Goal: Task Accomplishment & Management: Manage account settings

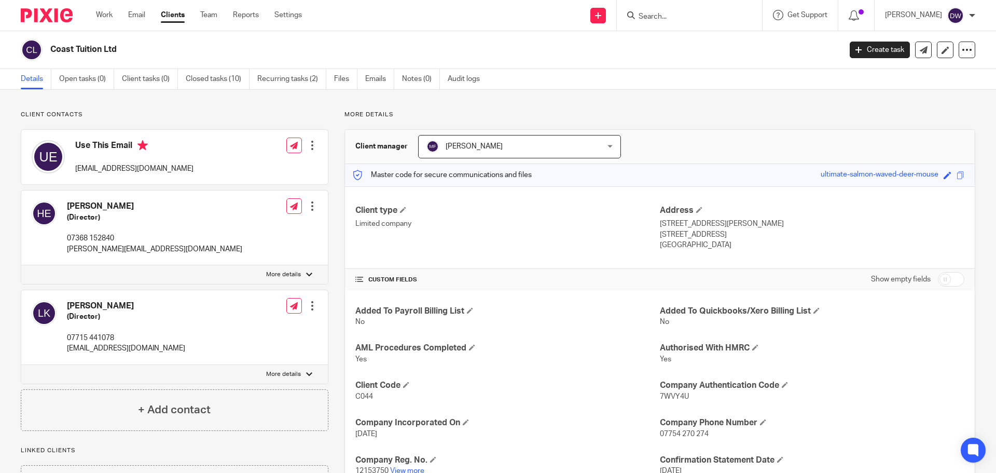
click at [138, 10] on link "Email" at bounding box center [136, 15] width 17 height 10
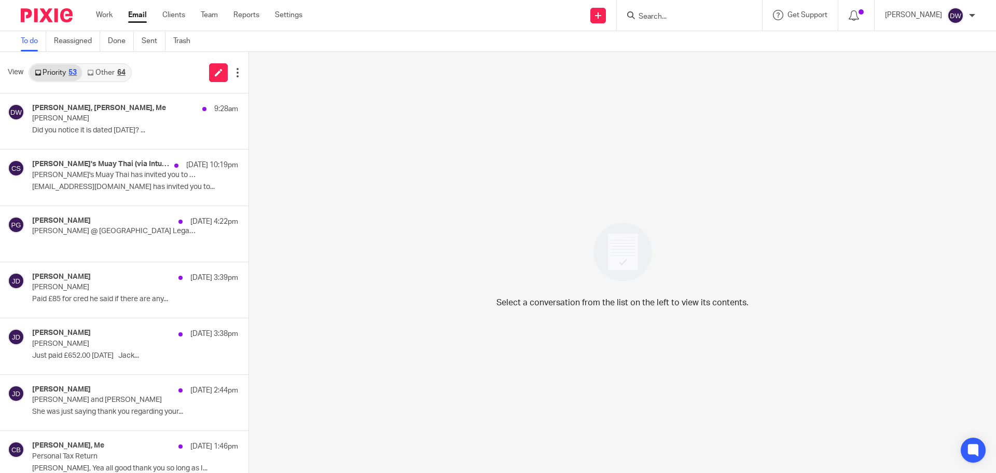
click at [113, 79] on link "Other 64" at bounding box center [106, 72] width 48 height 17
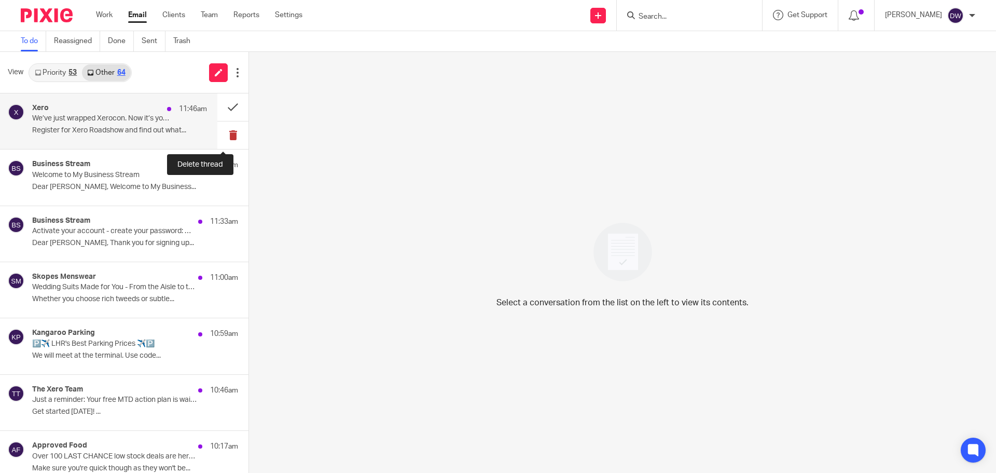
click at [231, 134] on button at bounding box center [232, 135] width 31 height 28
click at [229, 134] on button at bounding box center [232, 135] width 31 height 28
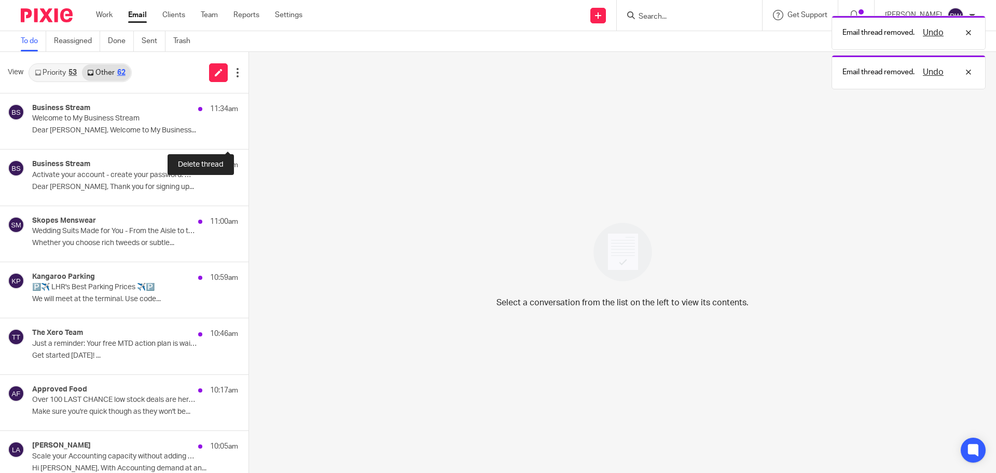
click at [249, 134] on button at bounding box center [253, 135] width 8 height 28
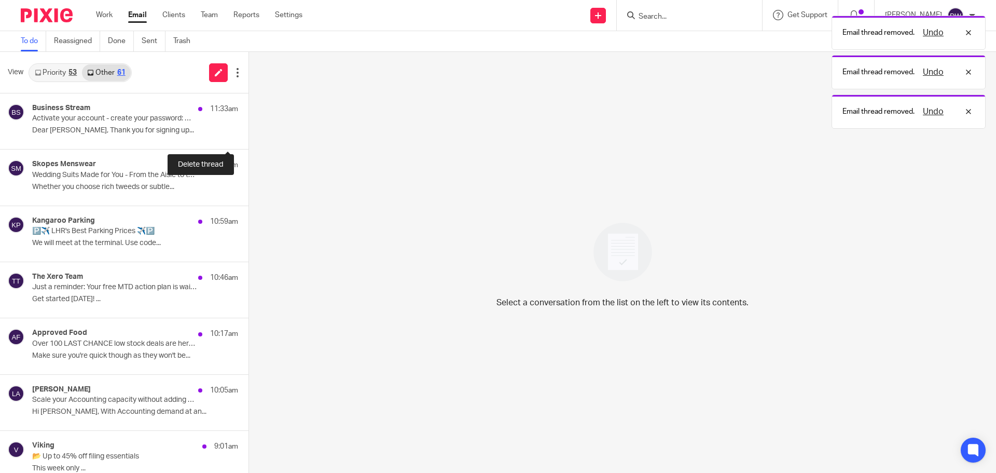
click at [249, 134] on button at bounding box center [253, 135] width 8 height 28
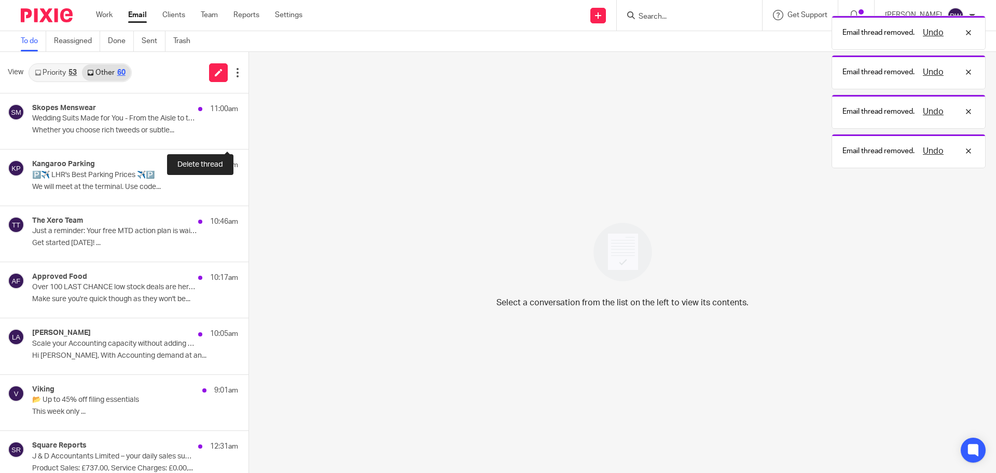
click at [249, 134] on button at bounding box center [253, 135] width 8 height 28
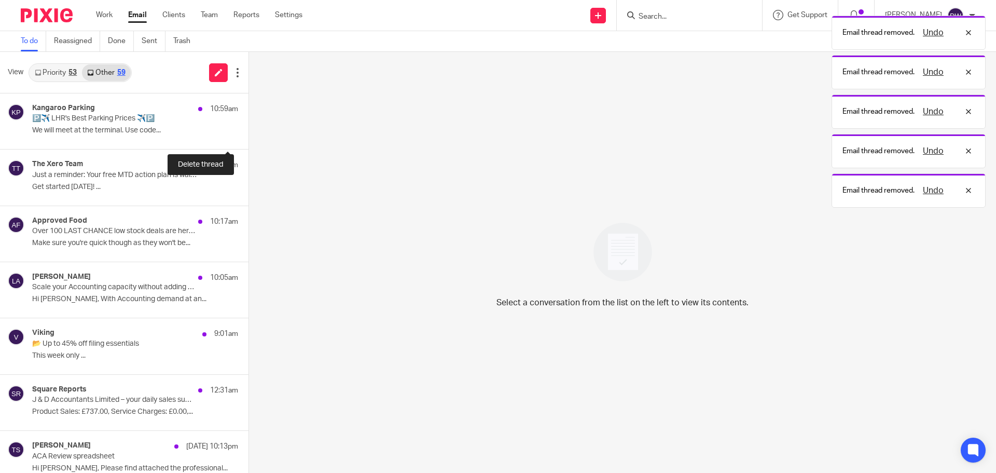
click at [249, 134] on button at bounding box center [253, 135] width 8 height 28
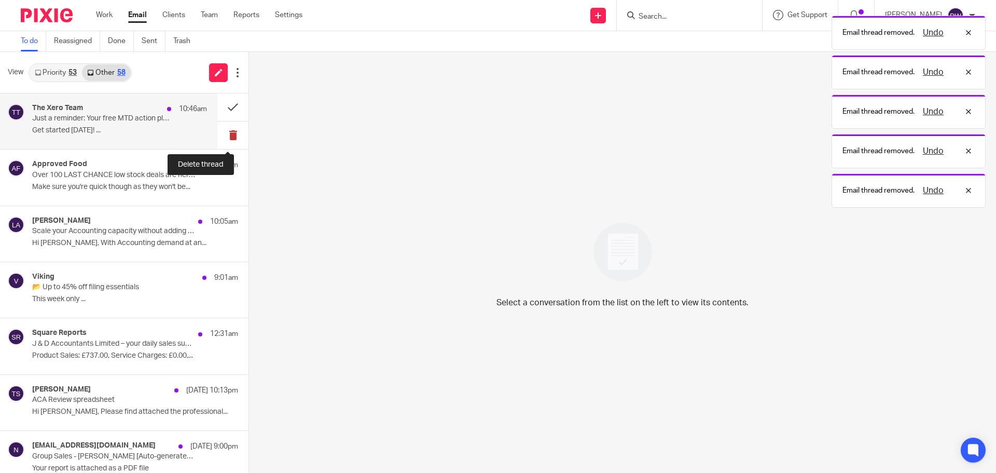
click at [229, 134] on button at bounding box center [232, 135] width 31 height 28
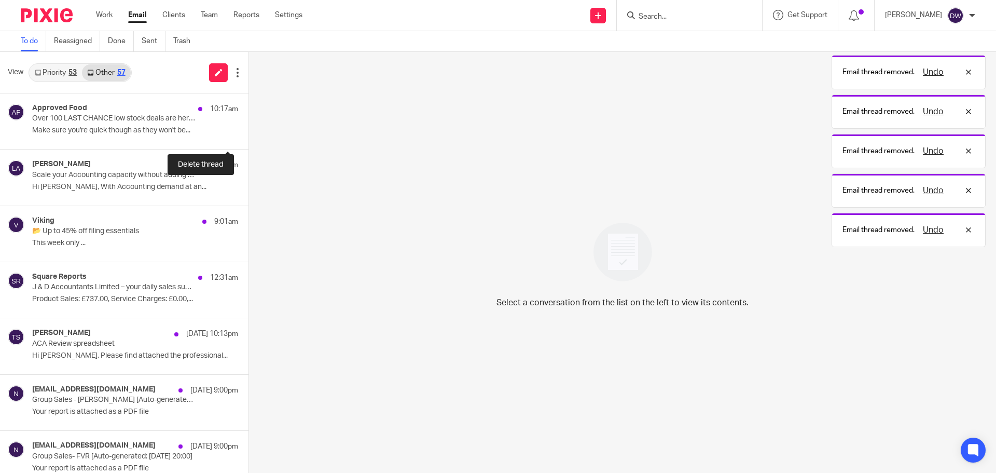
click at [249, 134] on button at bounding box center [253, 135] width 8 height 28
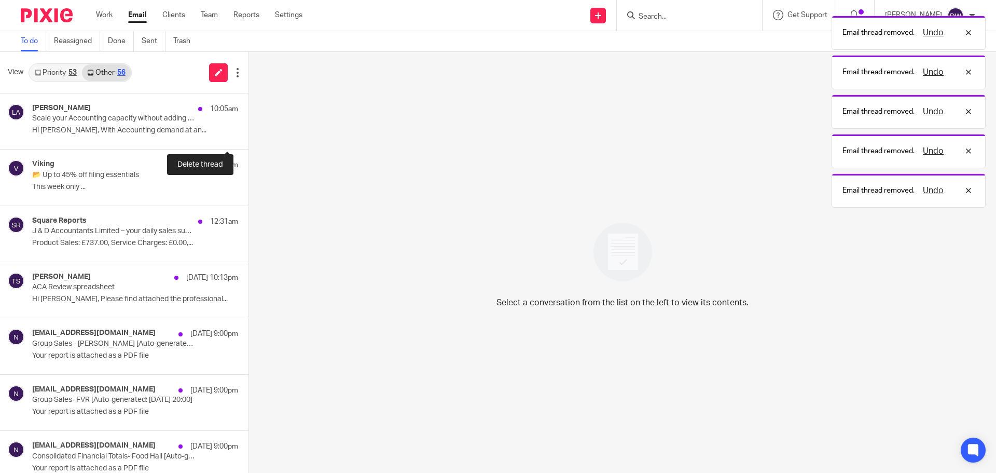
click at [249, 134] on button at bounding box center [253, 135] width 8 height 28
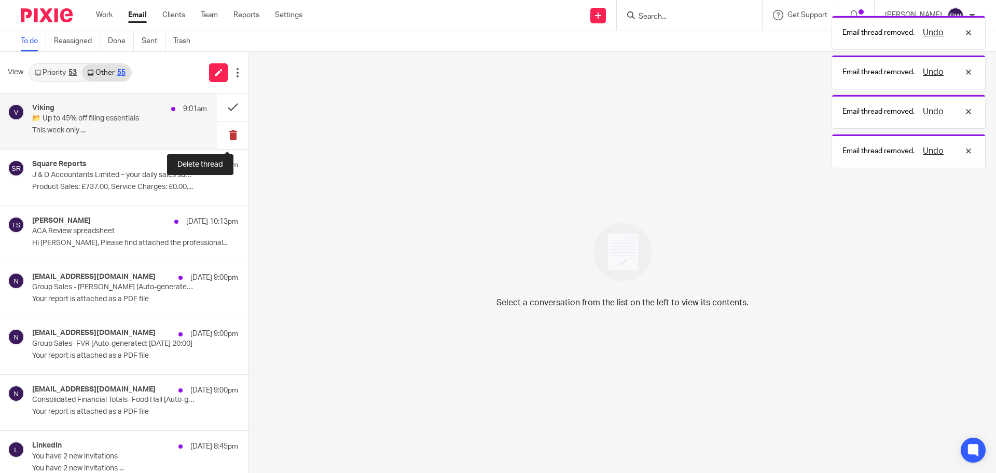
click at [229, 133] on button at bounding box center [232, 135] width 31 height 28
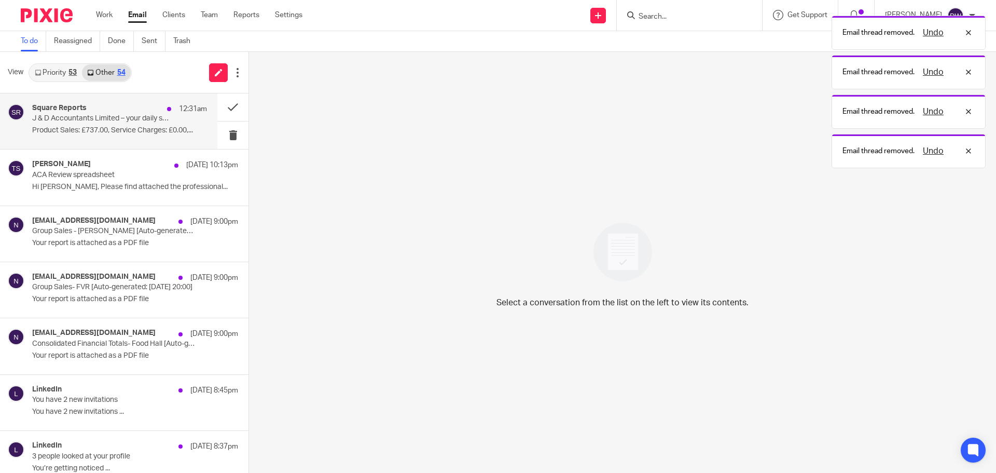
click at [134, 130] on p "Product Sales: £737.00, Service Charges: £0.00,..." at bounding box center [119, 130] width 175 height 9
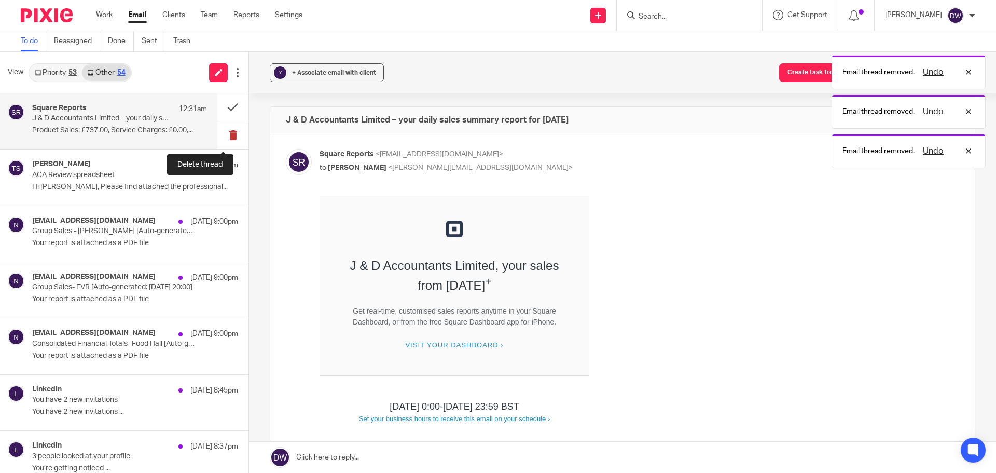
click at [228, 140] on button at bounding box center [232, 135] width 31 height 28
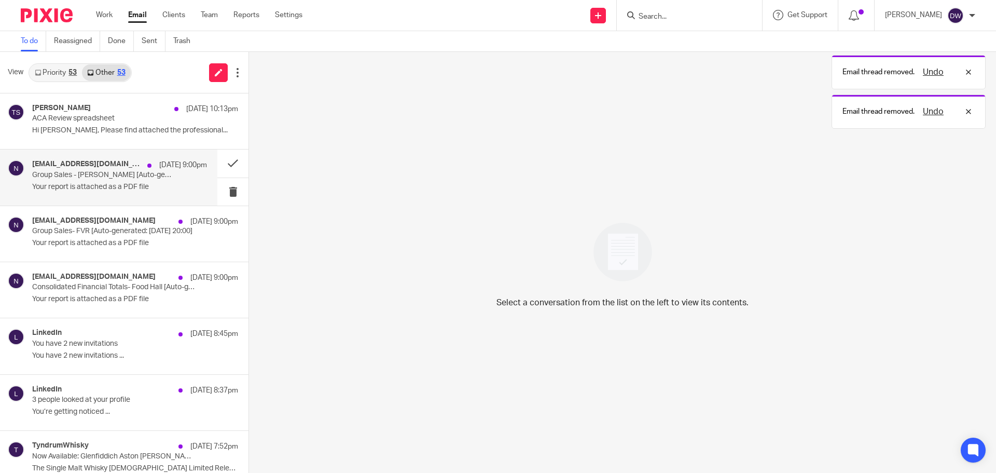
click at [91, 187] on p "Your report is attached as a PDF file" at bounding box center [119, 187] width 175 height 9
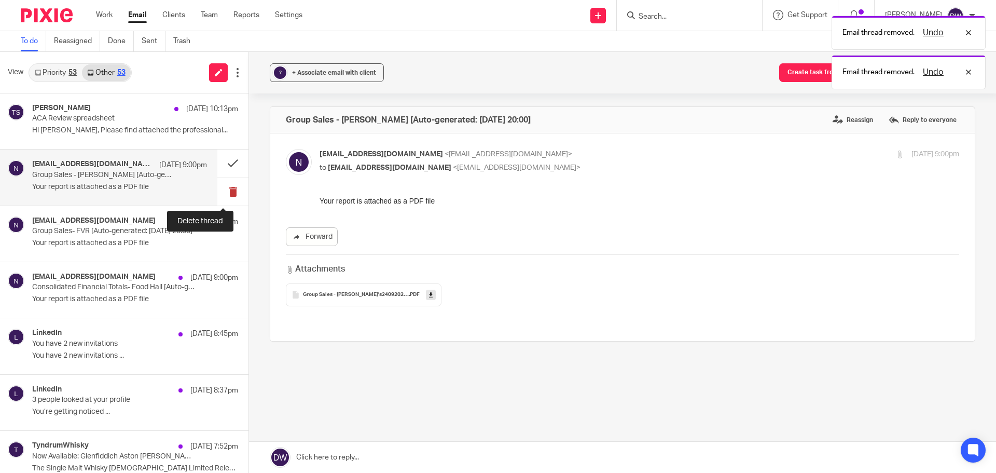
click at [217, 195] on button at bounding box center [232, 192] width 31 height 28
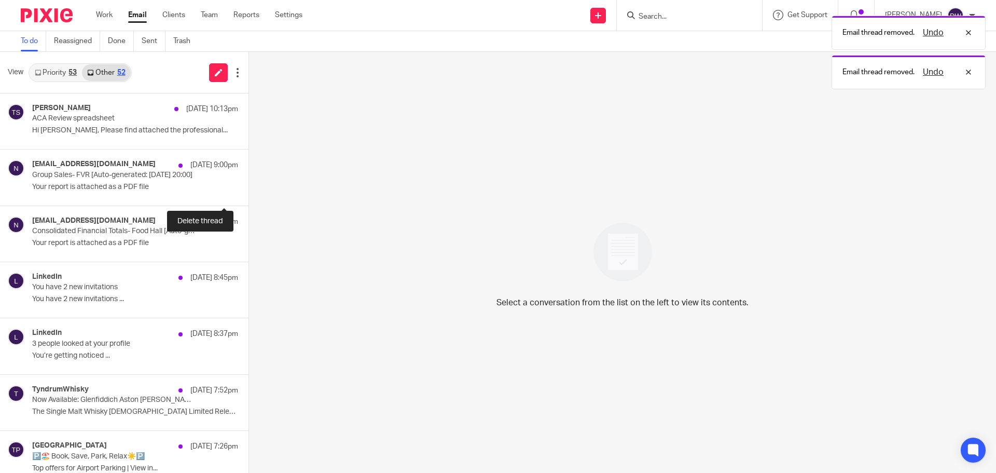
click at [249, 195] on button at bounding box center [253, 192] width 8 height 28
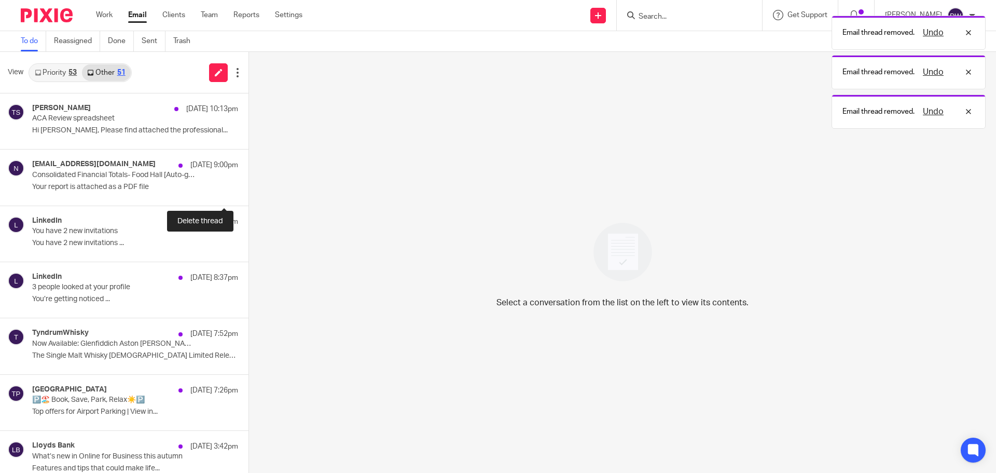
click at [249, 195] on button at bounding box center [253, 192] width 8 height 28
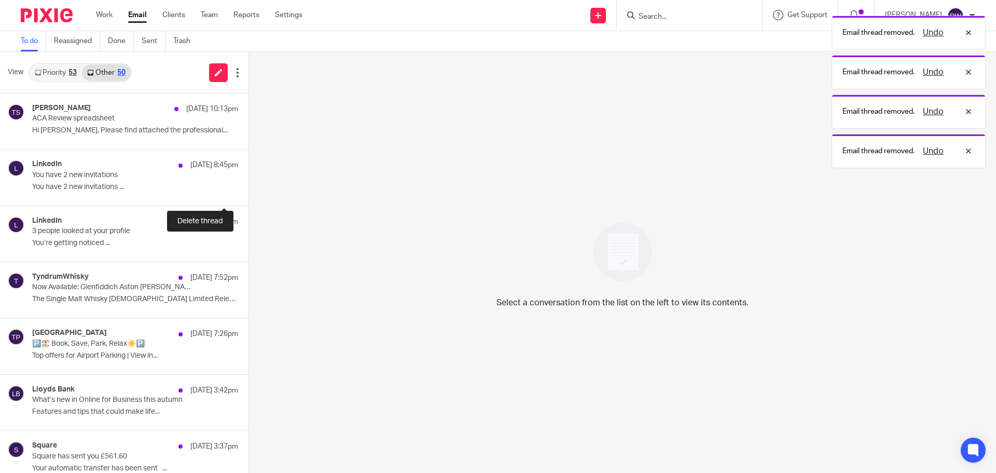
click at [249, 195] on button at bounding box center [253, 192] width 8 height 28
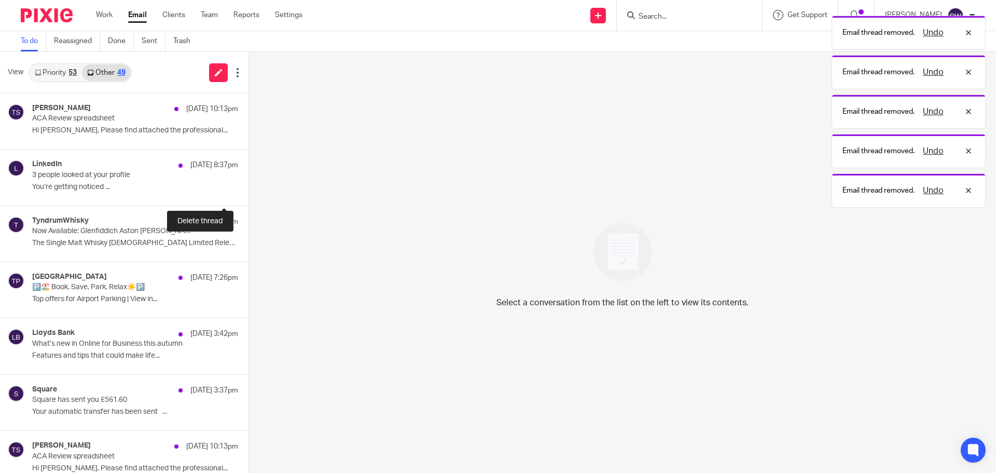
click at [249, 195] on button at bounding box center [253, 192] width 8 height 28
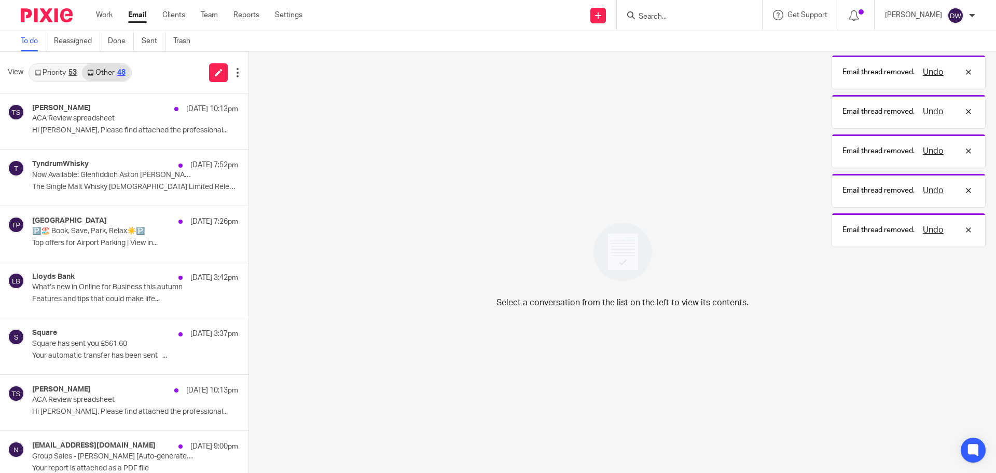
click at [249, 195] on button at bounding box center [253, 192] width 8 height 28
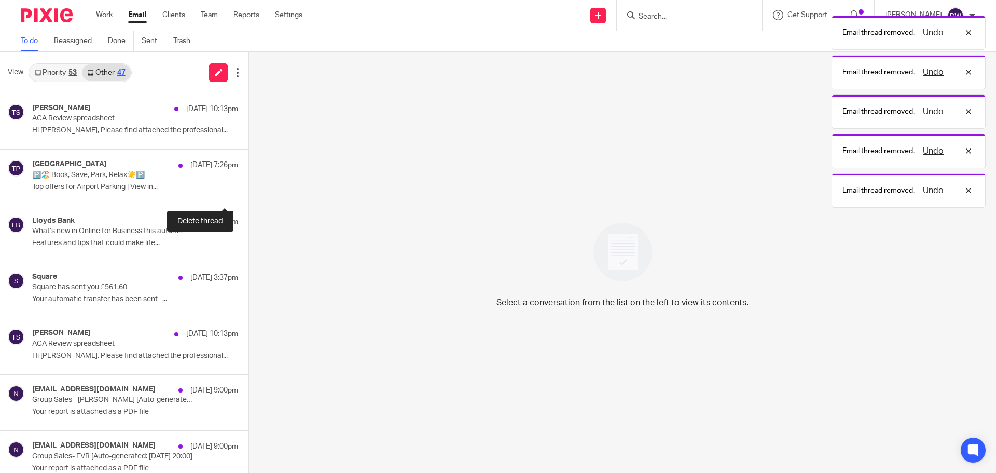
click at [249, 195] on button at bounding box center [253, 192] width 8 height 28
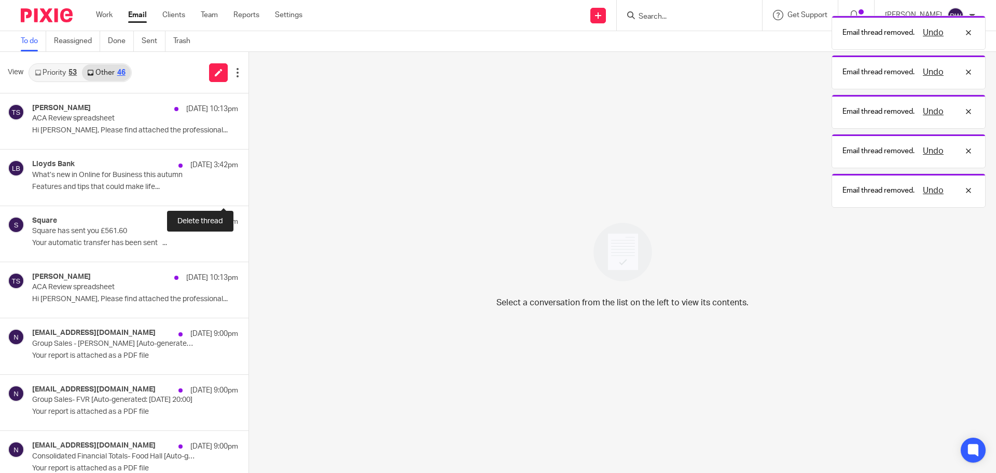
click at [249, 195] on button at bounding box center [253, 192] width 8 height 28
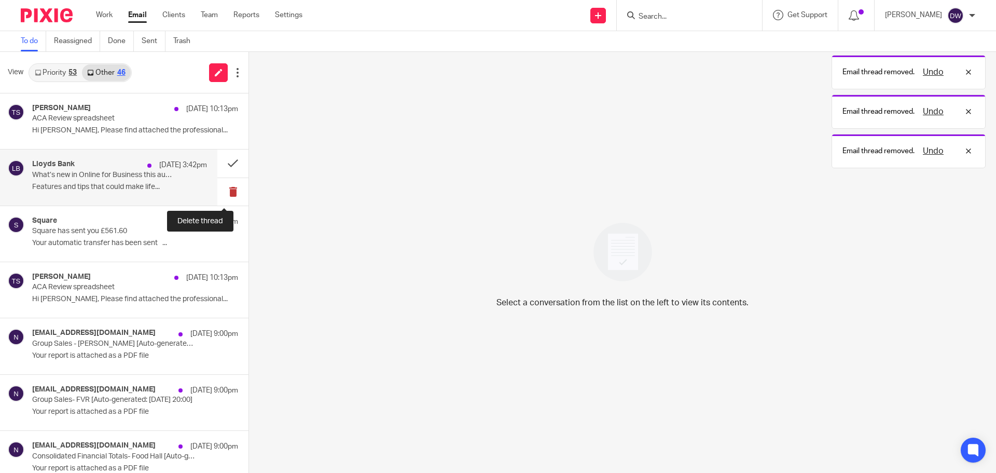
click at [221, 194] on button at bounding box center [232, 192] width 31 height 28
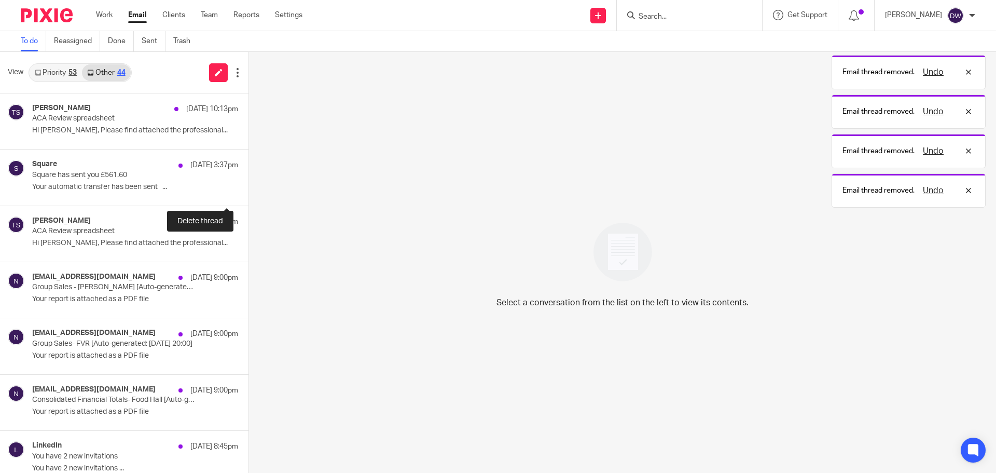
click at [249, 194] on button at bounding box center [253, 192] width 8 height 28
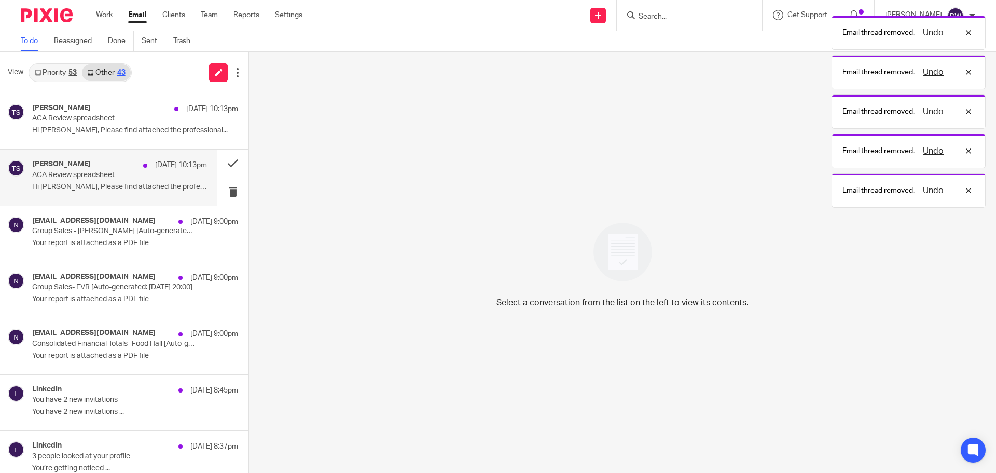
click at [135, 180] on div "Tian Shi 24 Sep 10:13pm ACA Review spreadsheet Hi Dom, Please find attached the…" at bounding box center [119, 177] width 175 height 35
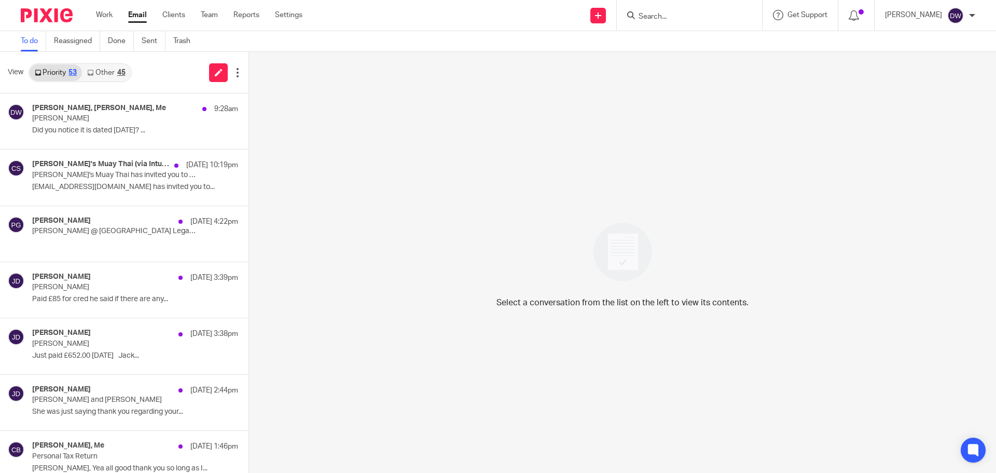
click at [98, 65] on link "Other 45" at bounding box center [106, 72] width 48 height 17
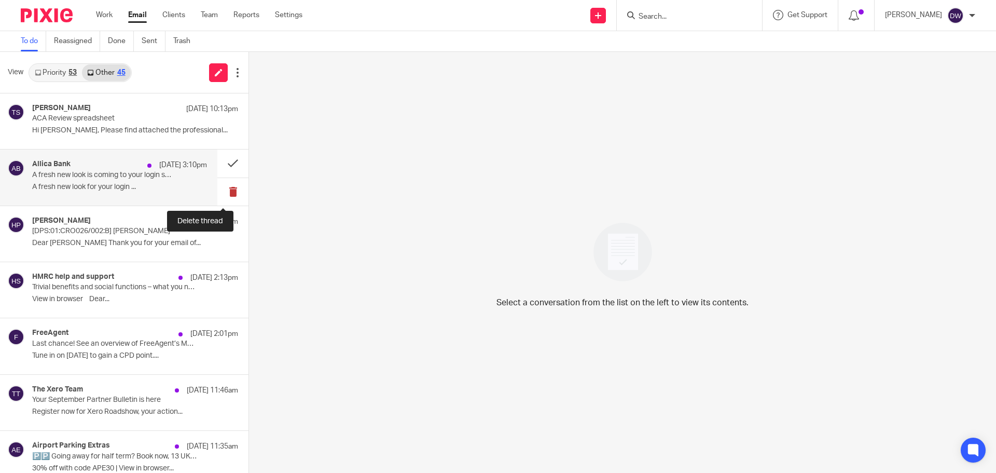
click at [227, 194] on button at bounding box center [232, 192] width 31 height 28
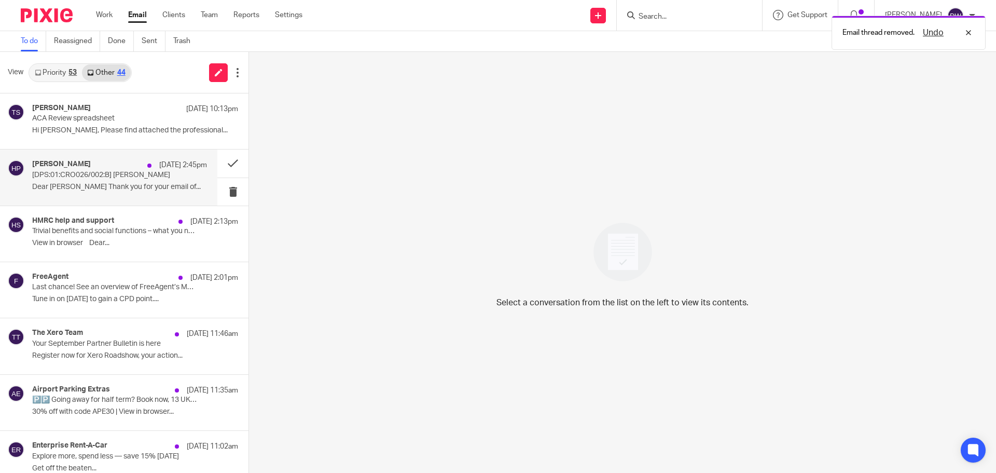
click at [154, 180] on div "Hannah Pearce 24 Sep 2:45pm [DPS:01:CRO026/002:B] Dorothy Summerton Dear Domini…" at bounding box center [119, 177] width 175 height 35
click at [223, 163] on button at bounding box center [232, 163] width 31 height 28
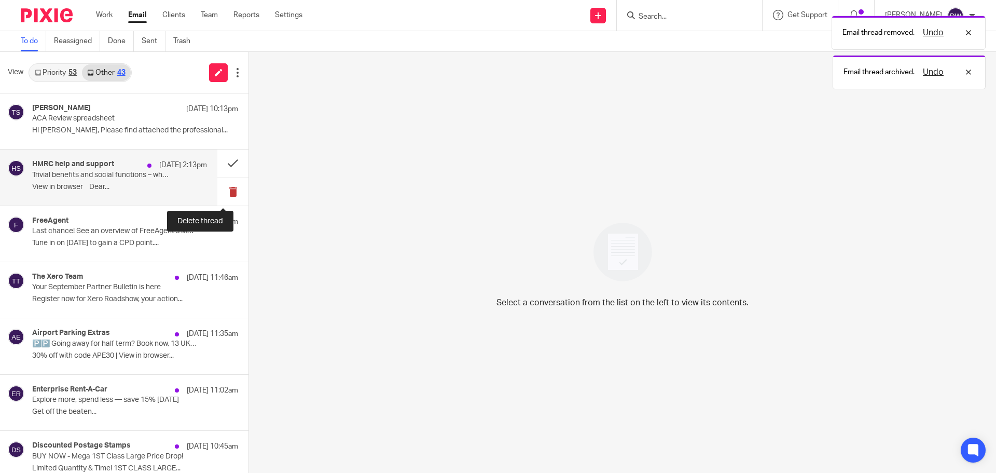
click at [227, 188] on button at bounding box center [232, 192] width 31 height 28
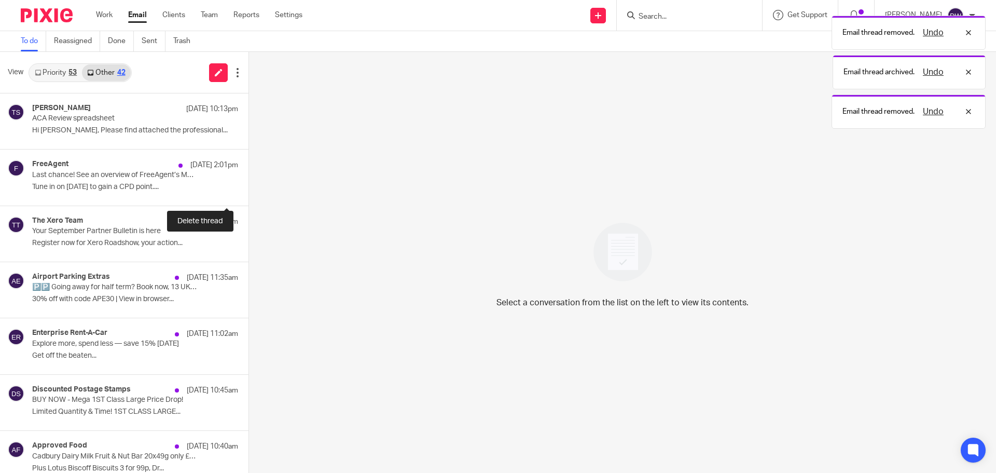
click at [249, 188] on button at bounding box center [253, 192] width 8 height 28
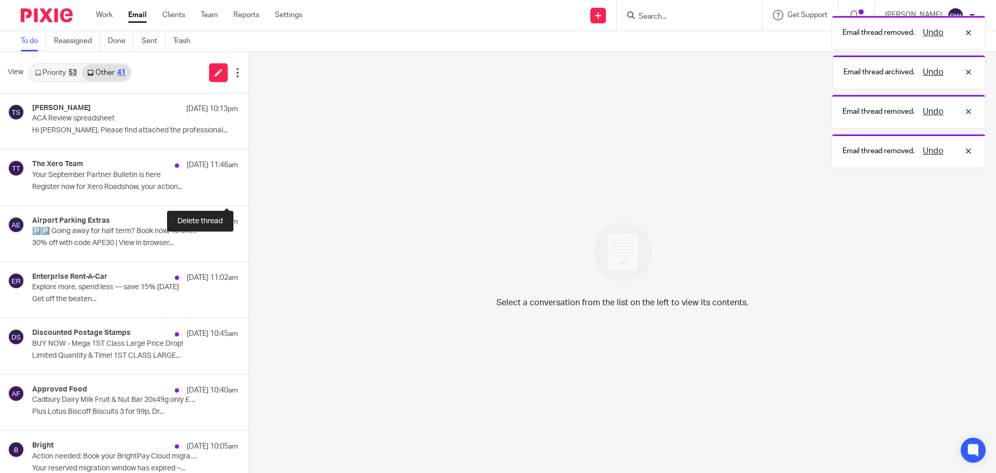
click at [249, 188] on button at bounding box center [253, 192] width 8 height 28
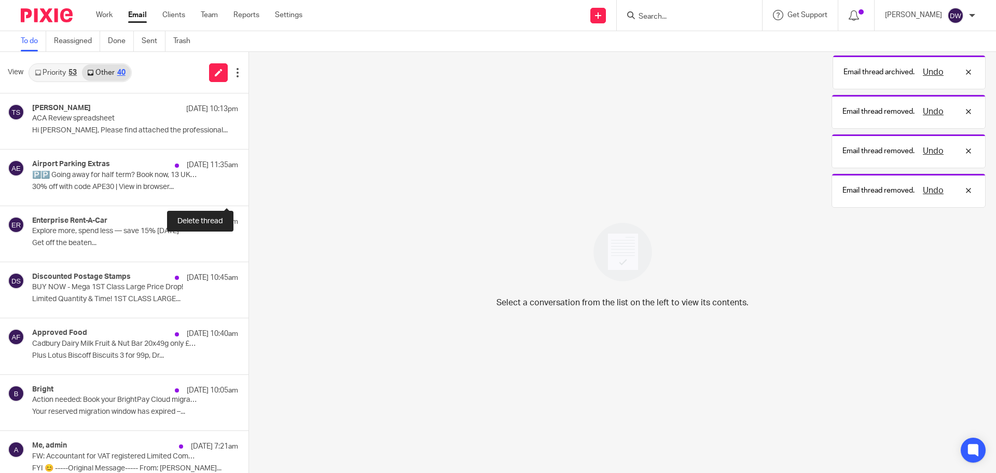
click at [249, 188] on button at bounding box center [253, 192] width 8 height 28
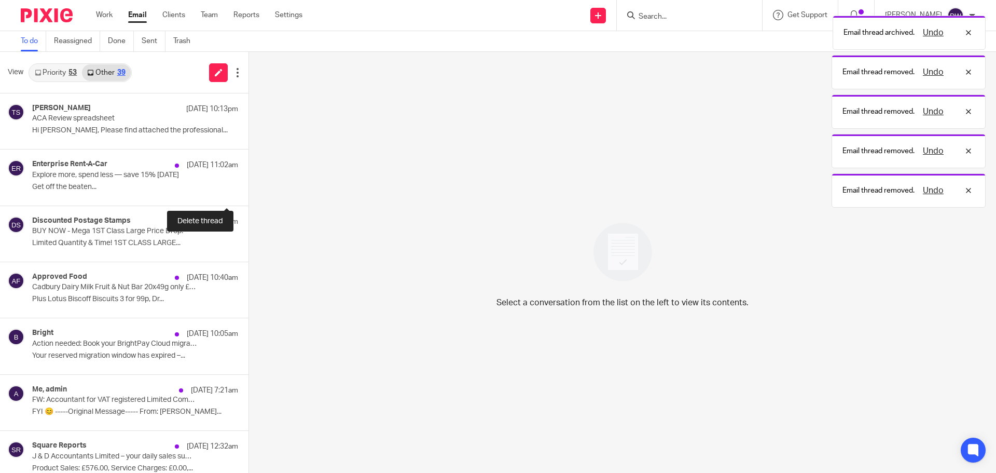
click at [249, 188] on button at bounding box center [253, 192] width 8 height 28
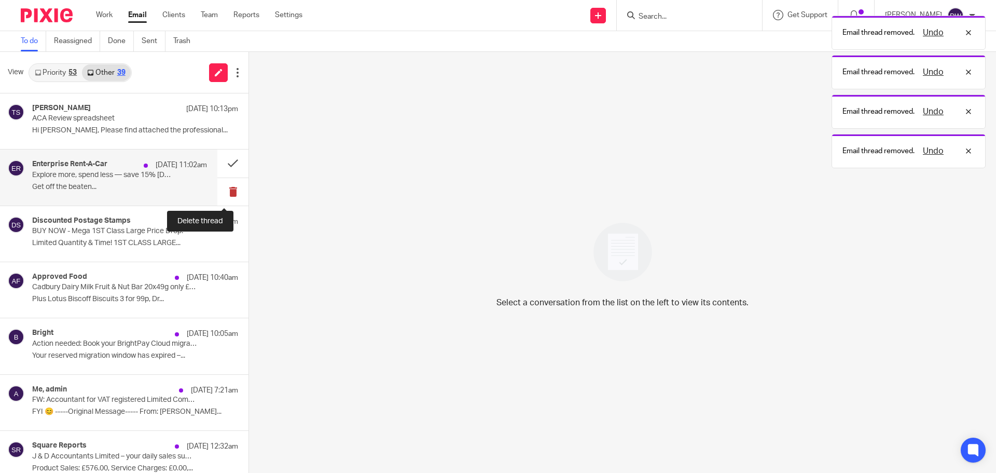
click at [221, 189] on button at bounding box center [232, 192] width 31 height 28
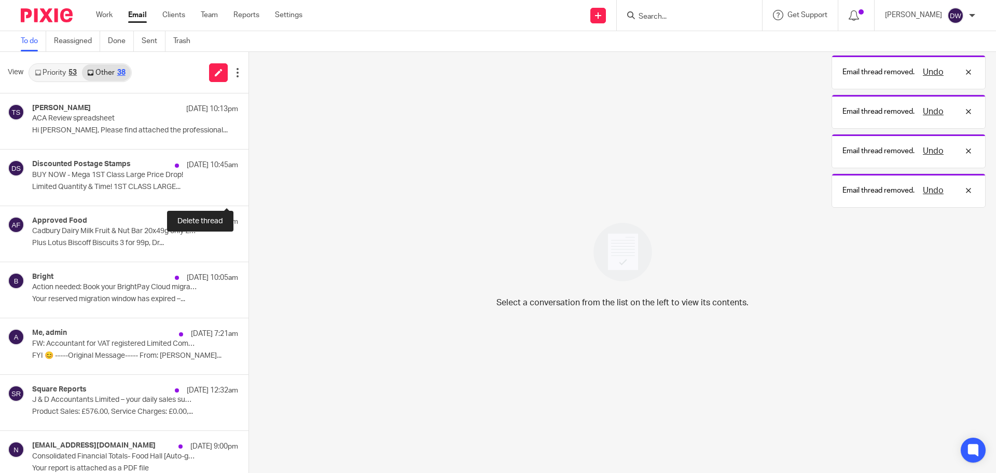
click at [249, 189] on button at bounding box center [253, 192] width 8 height 28
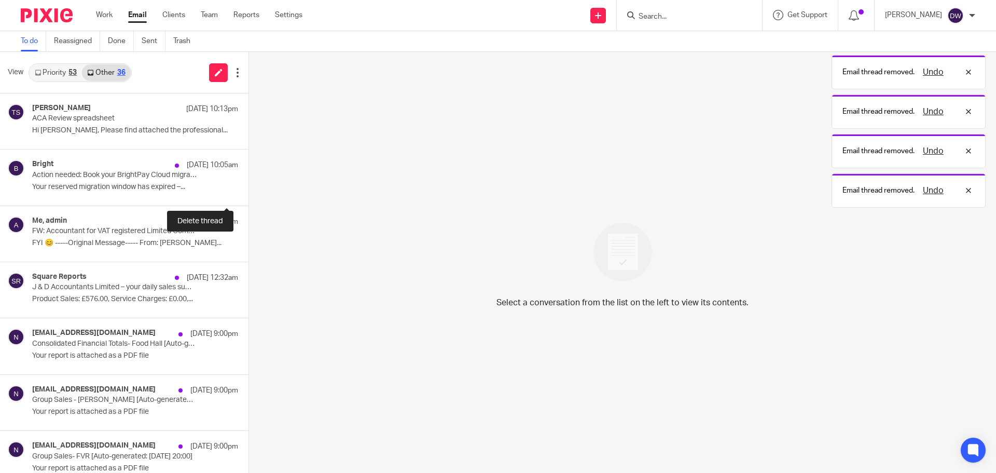
click at [249, 189] on button at bounding box center [253, 192] width 8 height 28
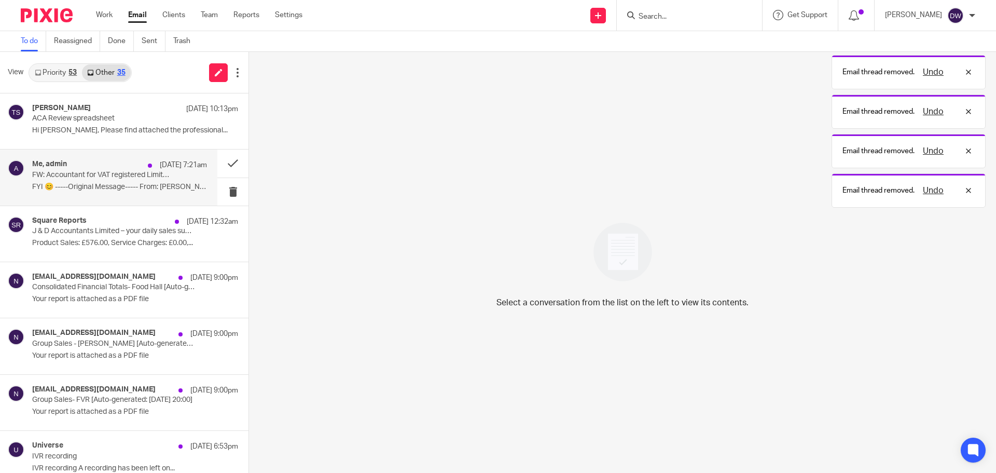
click at [134, 184] on p "FYI 😊 -----Original Message----- From: Daniel..." at bounding box center [119, 187] width 175 height 9
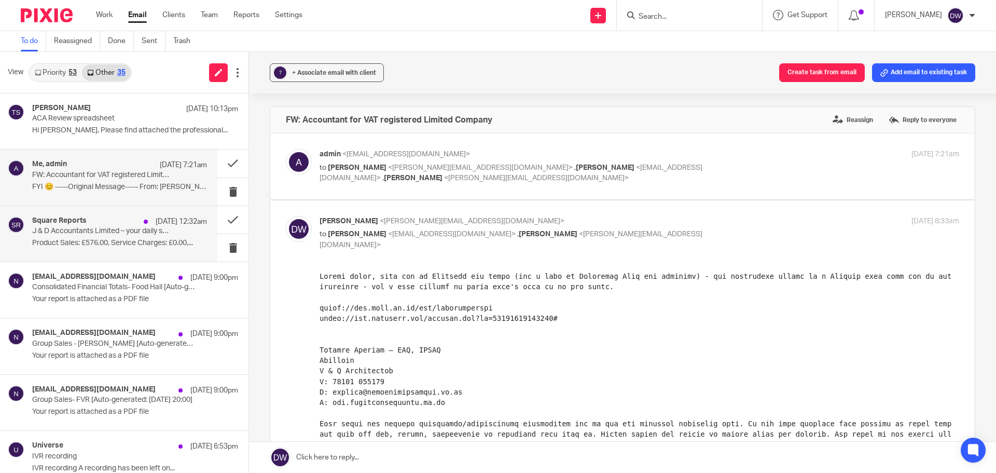
click at [156, 227] on p "J & D Accountants Limited – your daily sales summary report for 23 September 20…" at bounding box center [102, 231] width 140 height 9
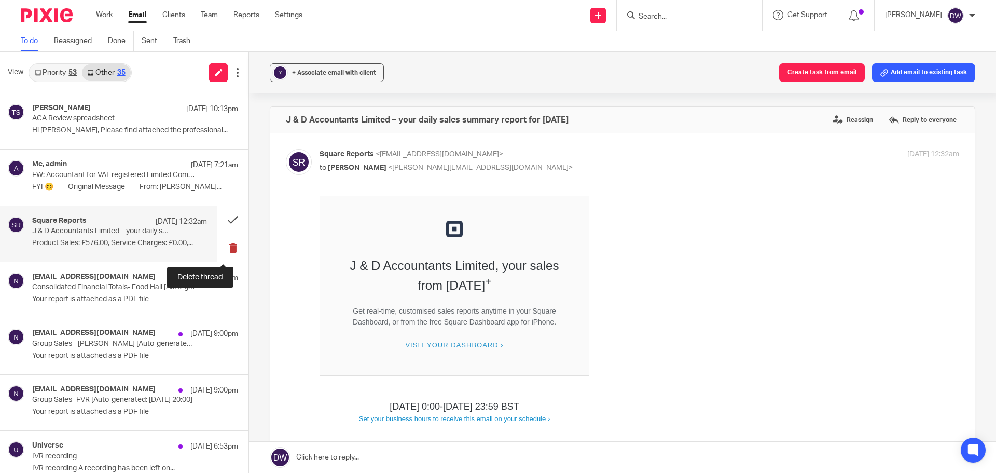
click at [224, 252] on button at bounding box center [232, 248] width 31 height 28
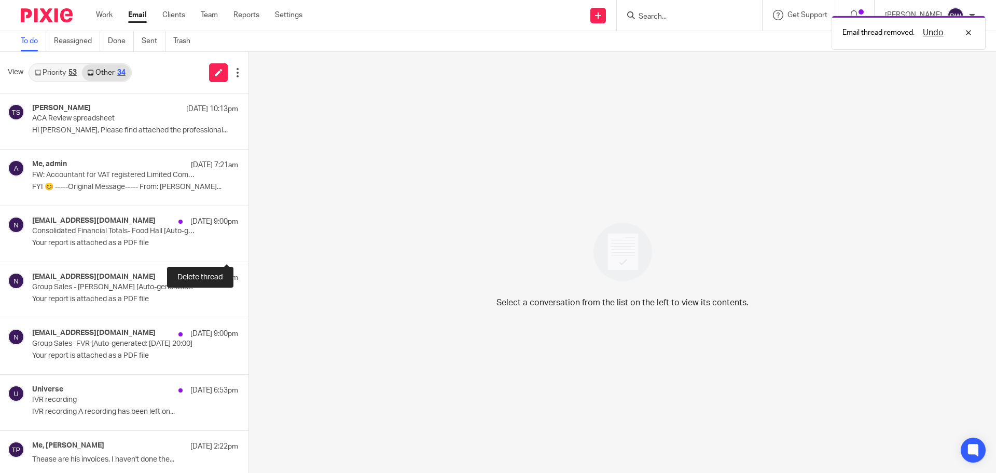
click at [249, 252] on button at bounding box center [253, 248] width 8 height 28
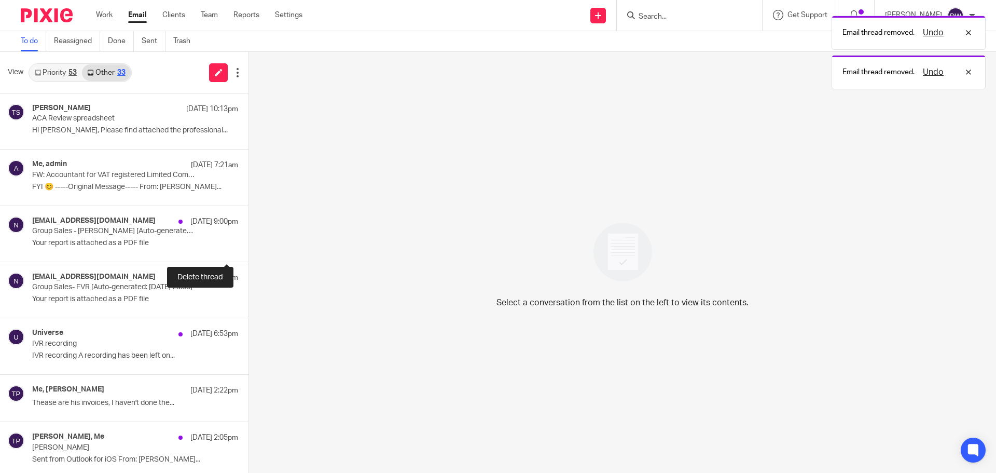
click at [249, 252] on button at bounding box center [253, 248] width 8 height 28
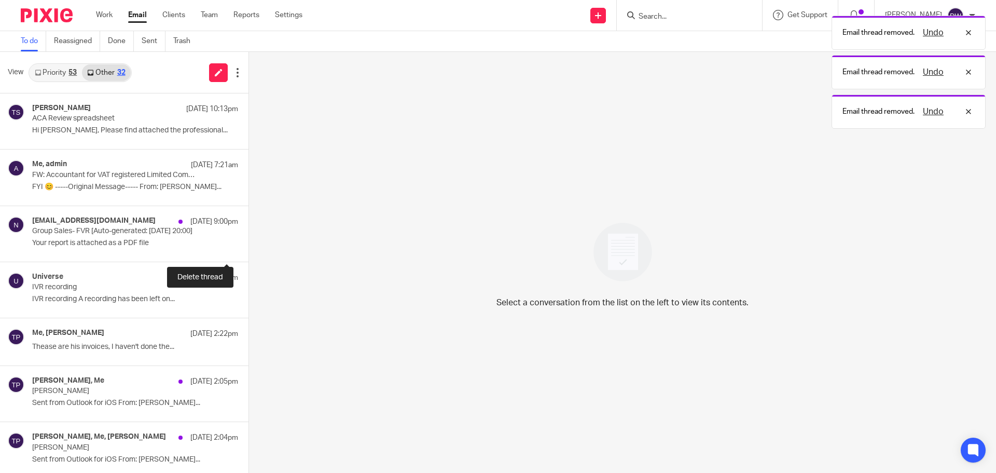
click at [249, 252] on button at bounding box center [253, 248] width 8 height 28
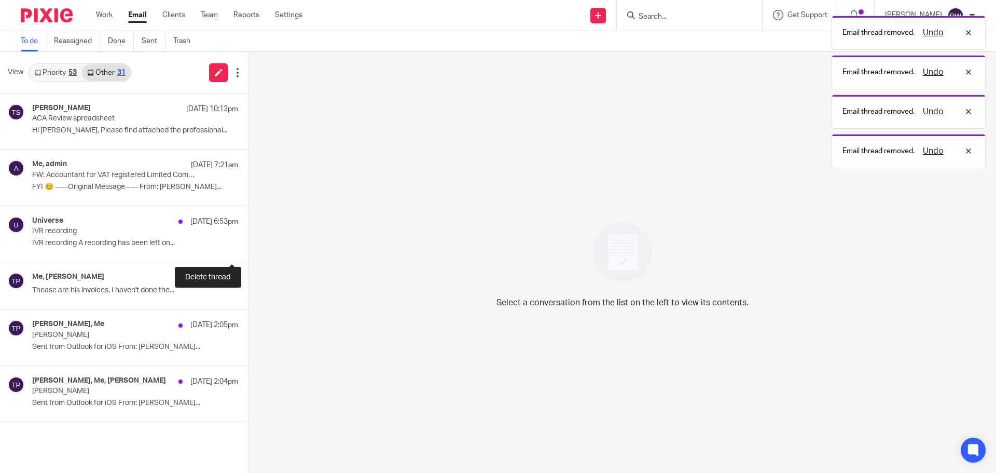
click at [249, 252] on button at bounding box center [253, 248] width 8 height 28
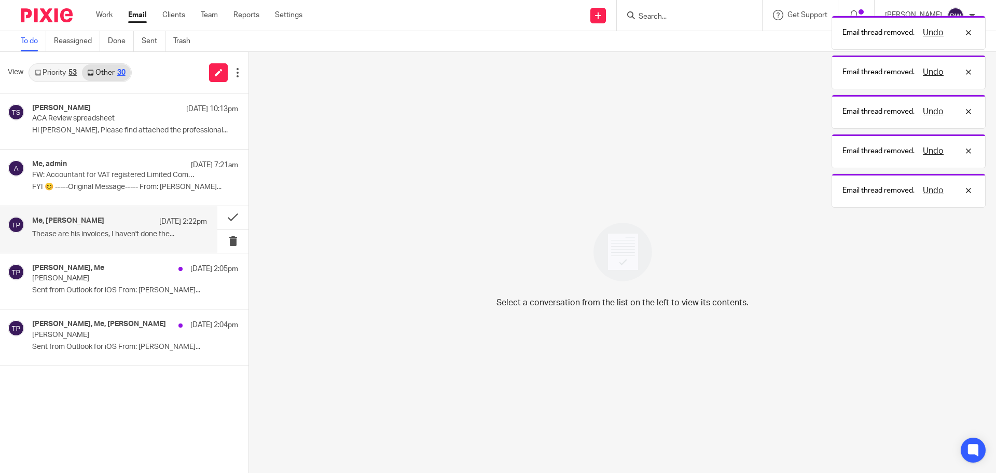
click at [166, 221] on p "23 Sep 2:22pm" at bounding box center [183, 221] width 48 height 10
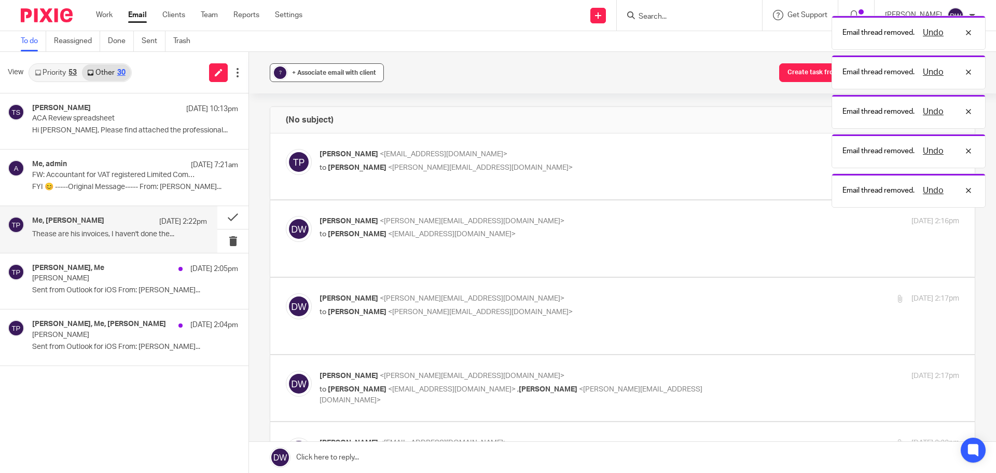
click at [317, 77] on div "+ Associate email with client" at bounding box center [334, 72] width 84 height 10
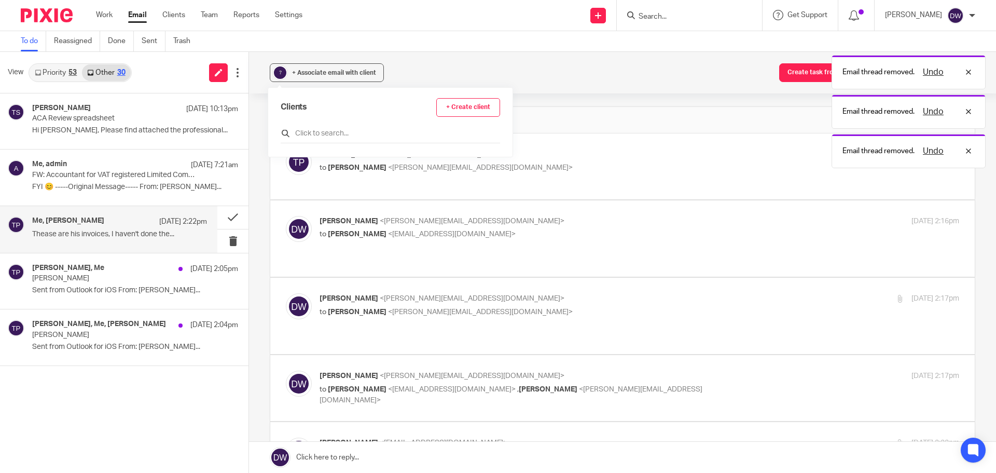
click at [337, 129] on input "text" at bounding box center [391, 133] width 220 height 10
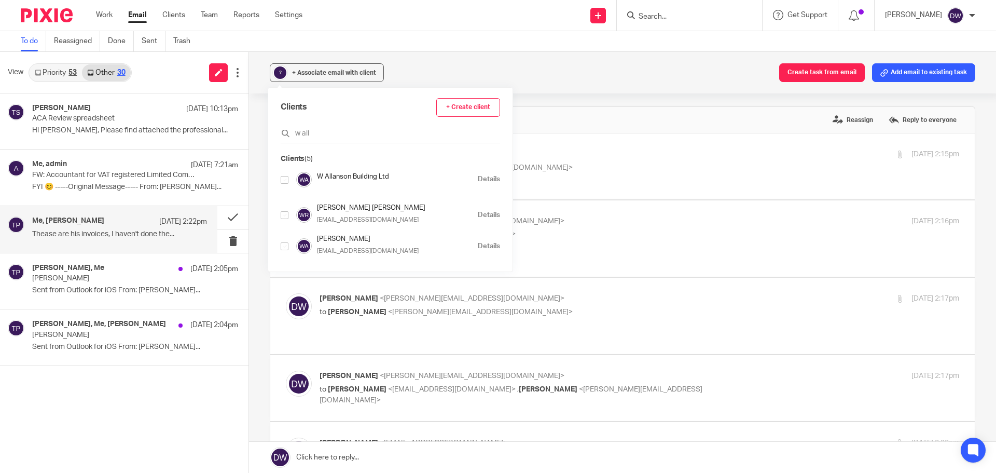
type input "w all"
click at [285, 179] on input "checkbox" at bounding box center [285, 180] width 8 height 8
checkbox input "true"
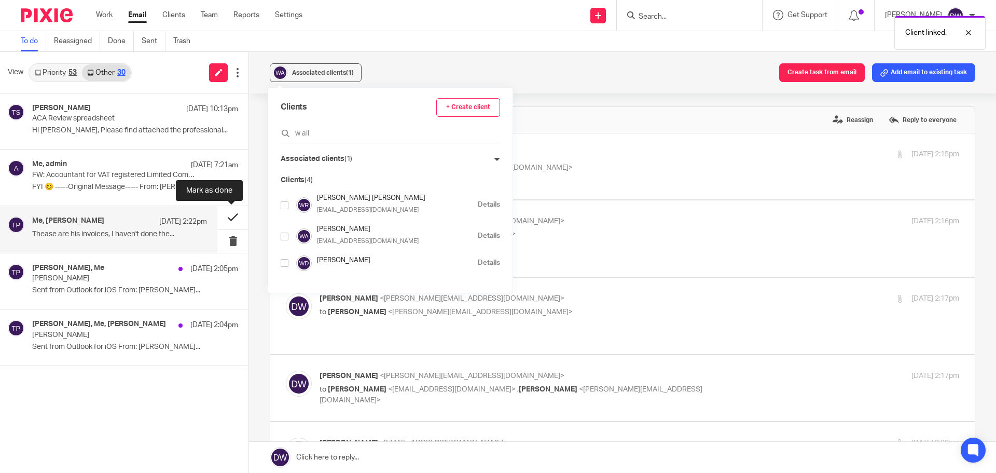
click at [230, 217] on button at bounding box center [232, 217] width 31 height 23
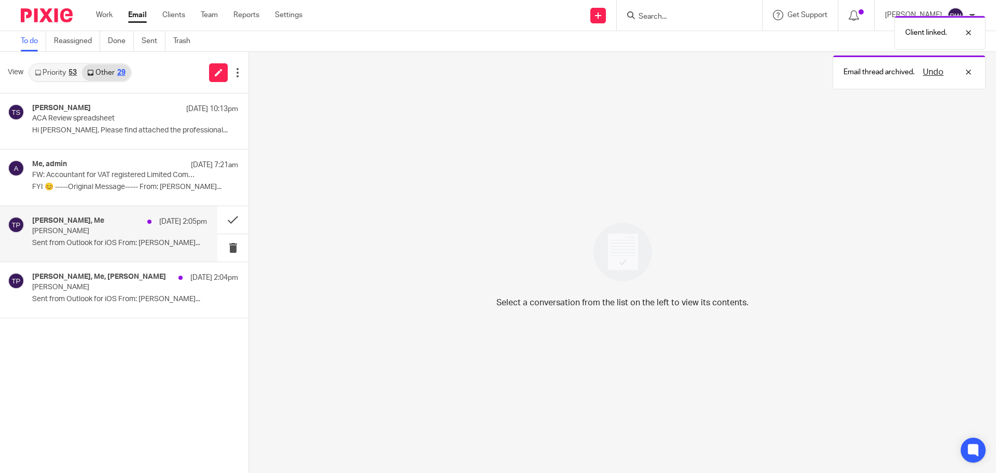
click at [118, 227] on p "Wayne cis" at bounding box center [102, 231] width 140 height 9
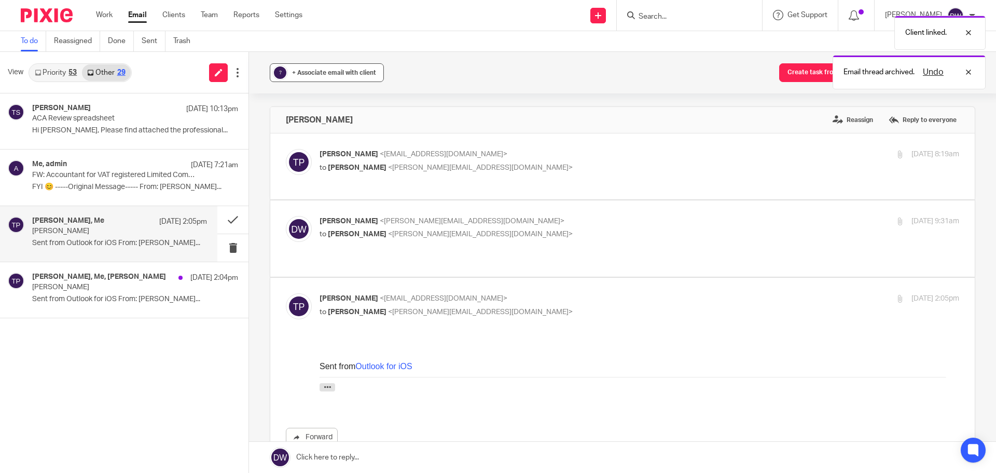
click at [332, 77] on div "+ Associate email with client" at bounding box center [334, 72] width 84 height 10
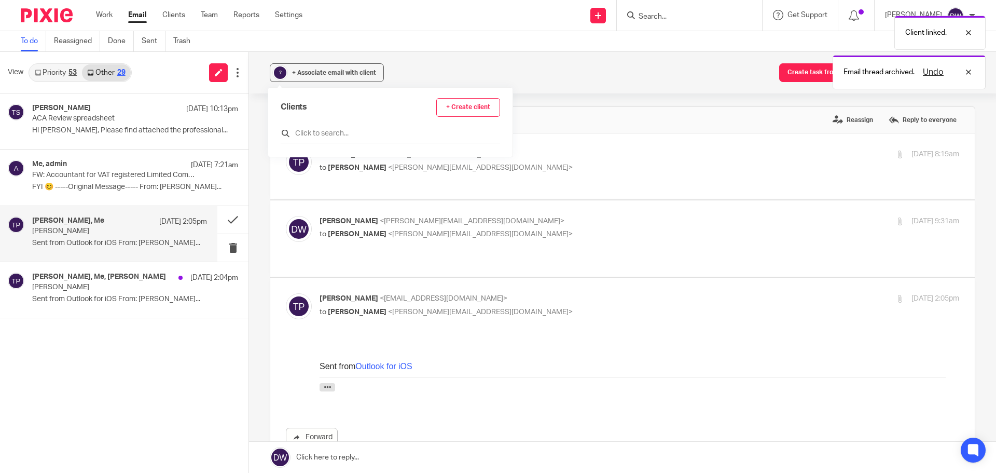
click at [348, 129] on input "text" at bounding box center [391, 133] width 220 height 10
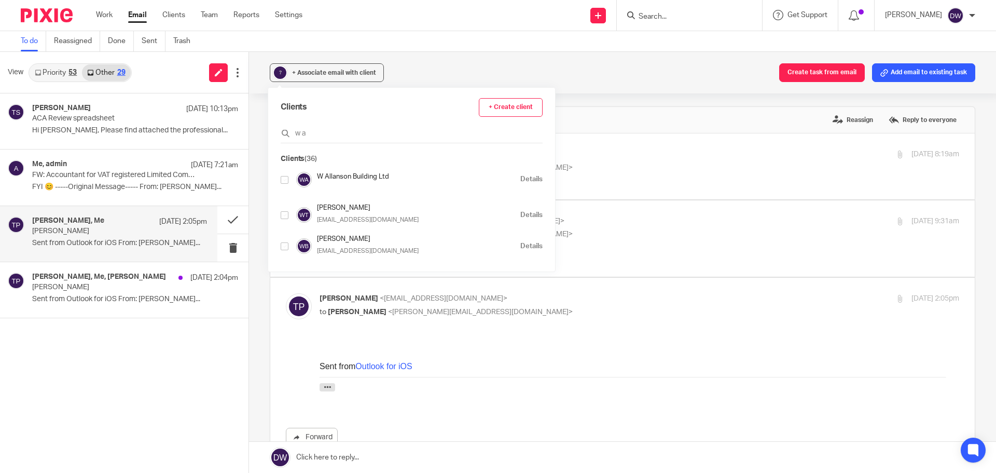
type input "w a"
click at [286, 180] on input "checkbox" at bounding box center [285, 180] width 8 height 8
checkbox input "true"
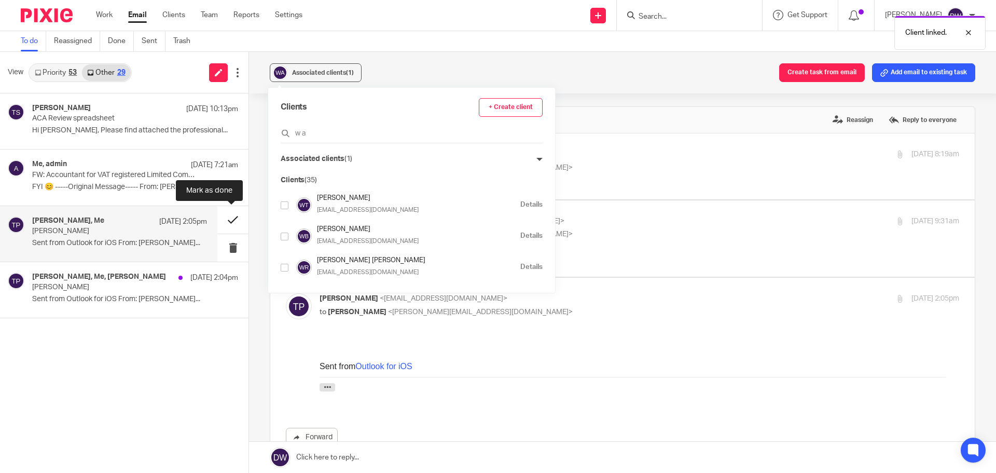
click at [235, 218] on button at bounding box center [232, 220] width 31 height 28
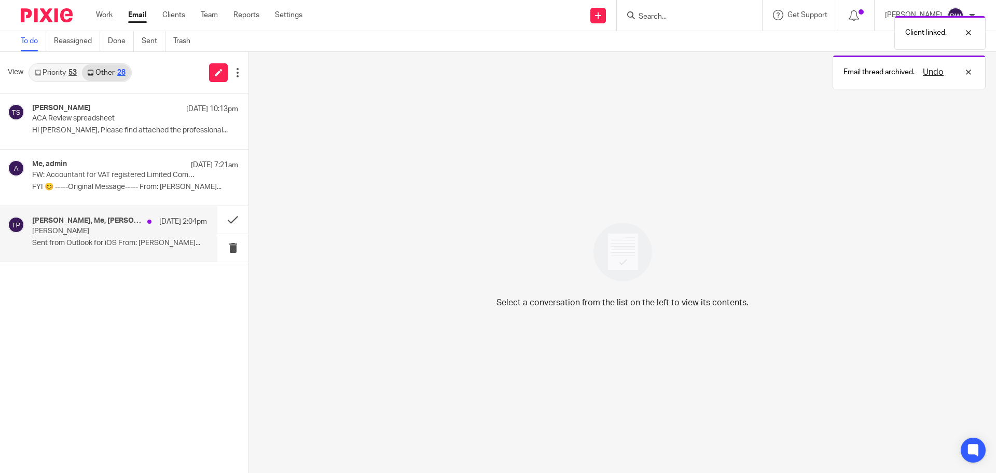
click at [145, 247] on p "Sent from Outlook for iOS From: Tom Pybus..." at bounding box center [119, 243] width 175 height 9
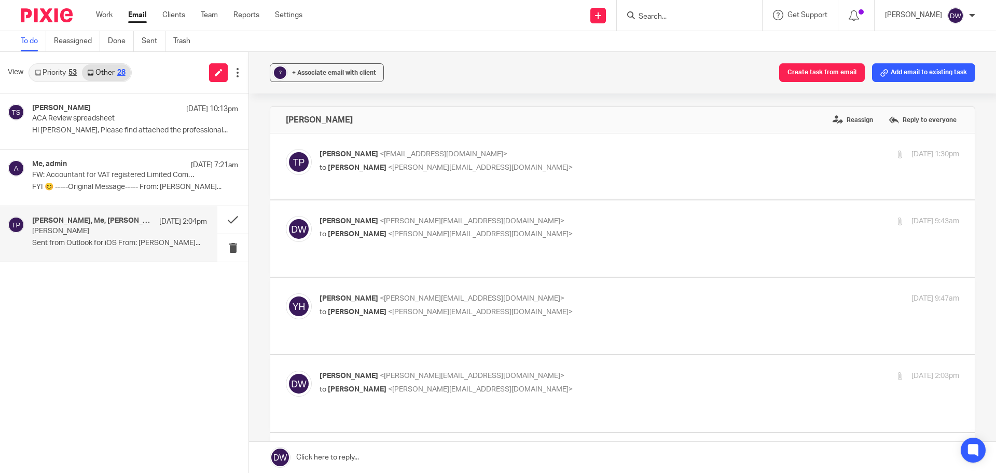
drag, startPoint x: 121, startPoint y: 273, endPoint x: 121, endPoint y: 244, distance: 29.1
click at [119, 272] on div "Tian Shi 24 Sep 10:13pm ACA Review spreadsheet Hi Dom, Please find attached the…" at bounding box center [124, 282] width 249 height 379
click at [123, 238] on div "Tom Pybus, Me, Yvonne Hardman 23 Sep 2:04pm Wayne CIS Sent from Outlook for iOS…" at bounding box center [119, 233] width 175 height 35
click at [328, 79] on button "? + Associate email with client" at bounding box center [327, 72] width 114 height 19
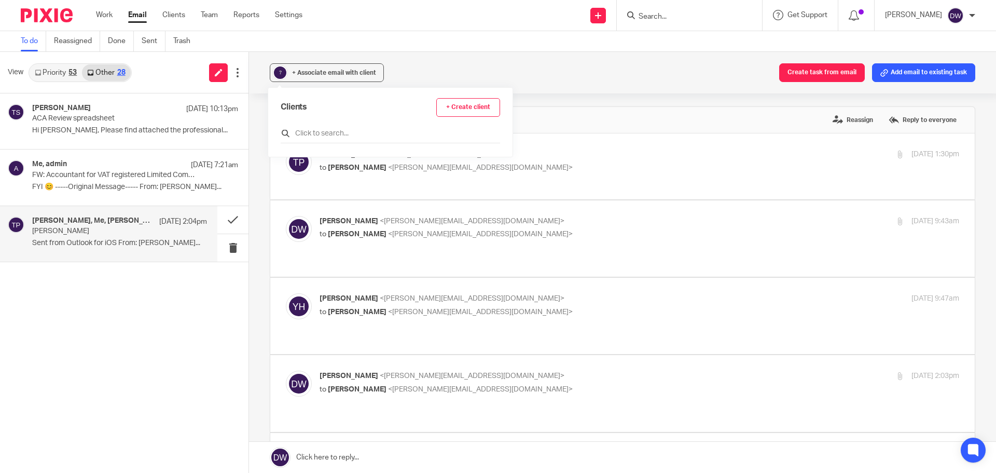
click at [313, 137] on input "text" at bounding box center [391, 133] width 220 height 10
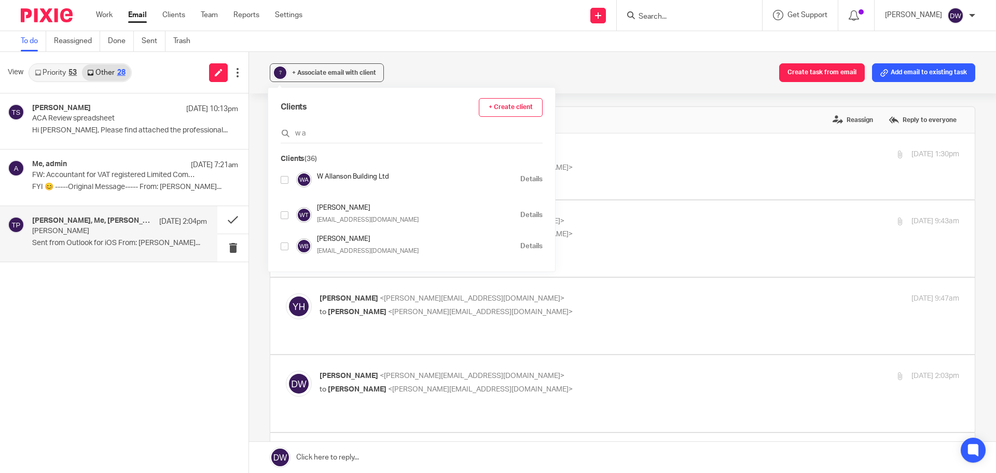
type input "w a"
click at [286, 176] on input "checkbox" at bounding box center [285, 180] width 8 height 8
checkbox input "true"
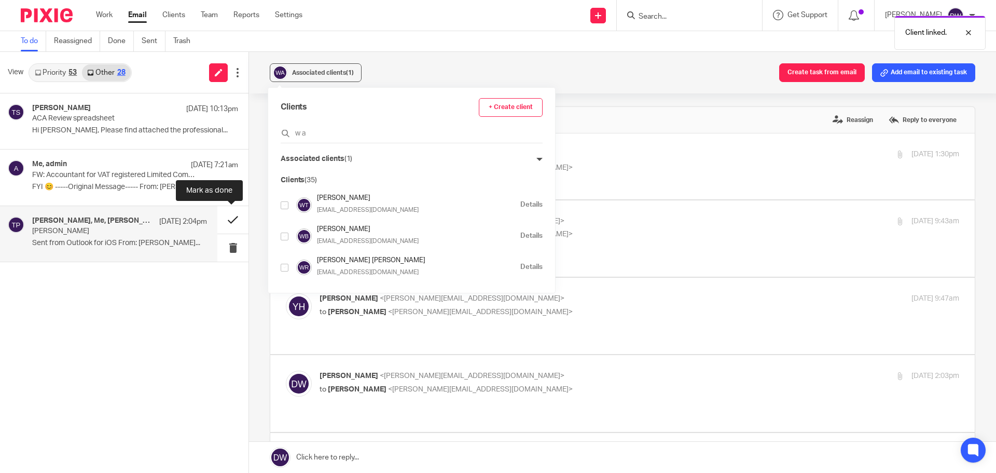
click at [229, 220] on button at bounding box center [232, 220] width 31 height 28
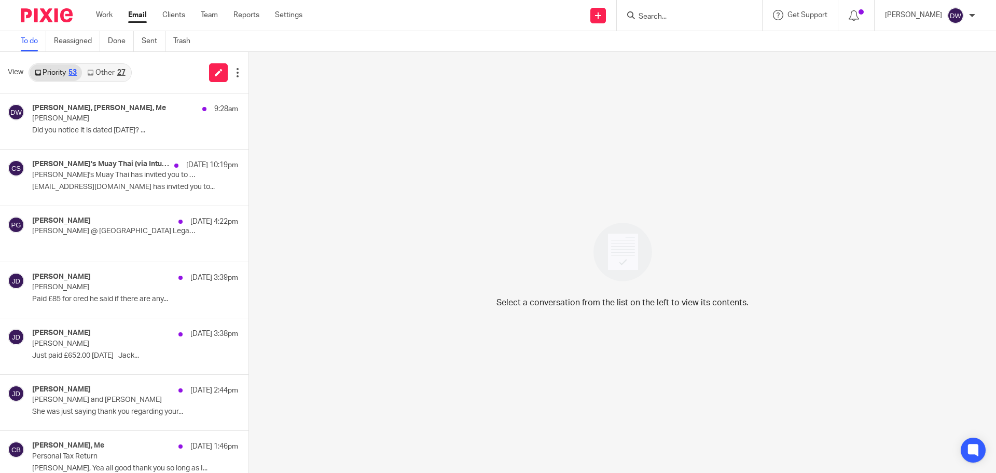
click at [116, 86] on div "View Priority 53 Other 27" at bounding box center [124, 73] width 249 height 42
click at [114, 75] on link "Other 27" at bounding box center [106, 72] width 48 height 17
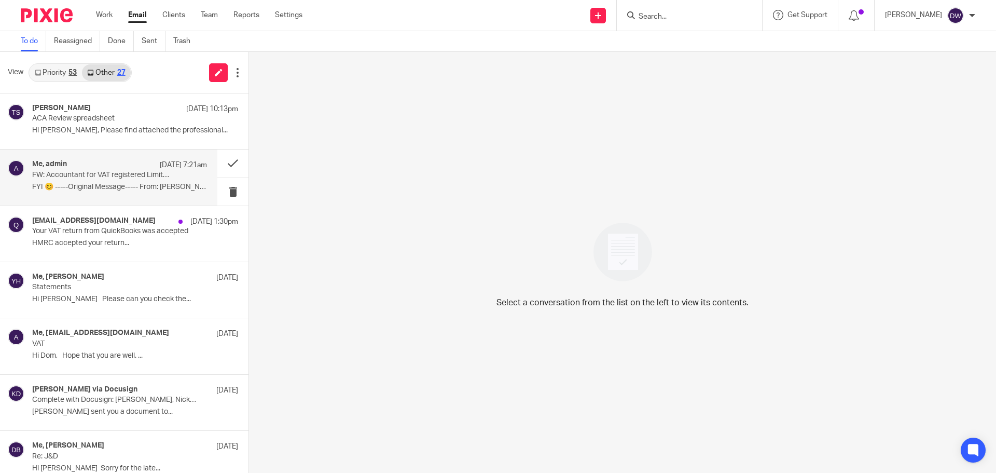
click at [114, 181] on div "Me, admin 24 Sep 7:21am FW: Accountant for VAT registered Limited Company FYI 😊…" at bounding box center [119, 177] width 175 height 35
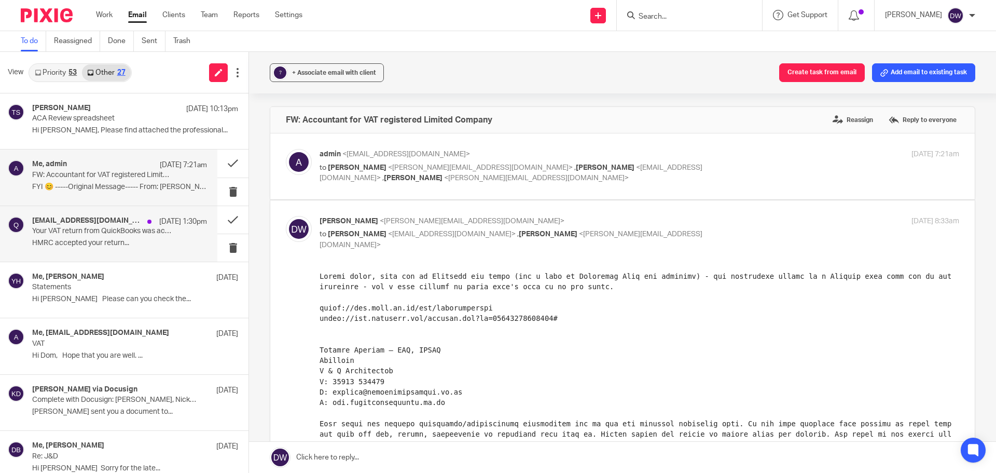
click at [123, 231] on p "Your VAT return from QuickBooks was accepted" at bounding box center [102, 231] width 140 height 9
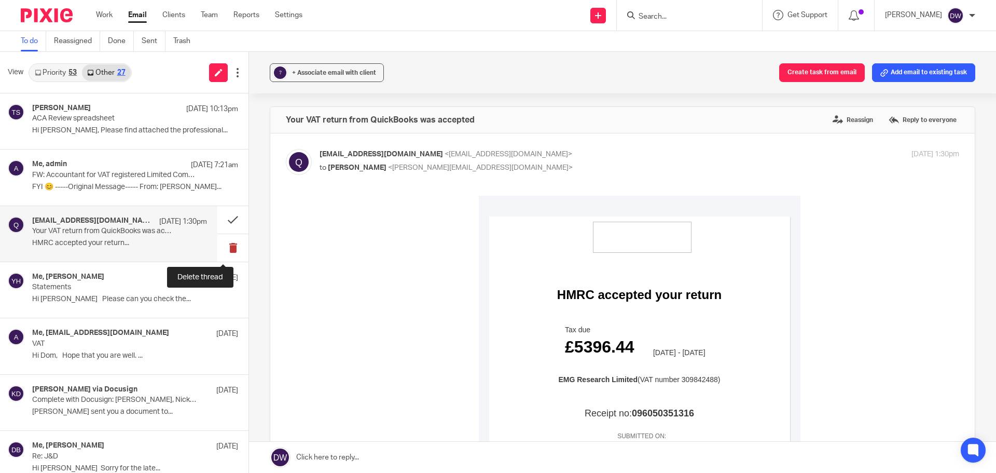
click at [223, 250] on button at bounding box center [232, 248] width 31 height 28
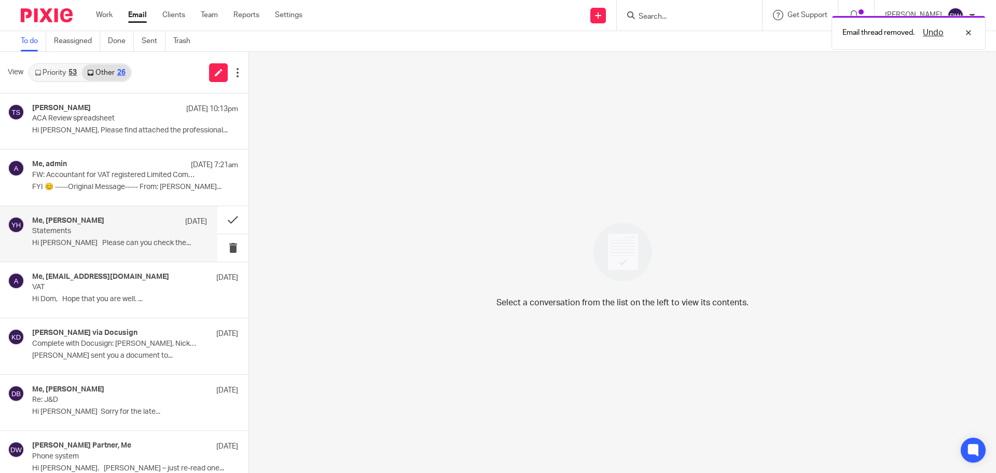
click at [103, 238] on div "Me, Yvonne Hardman 22 Sep Statements Hi Dominic Please can you check the..." at bounding box center [119, 233] width 175 height 35
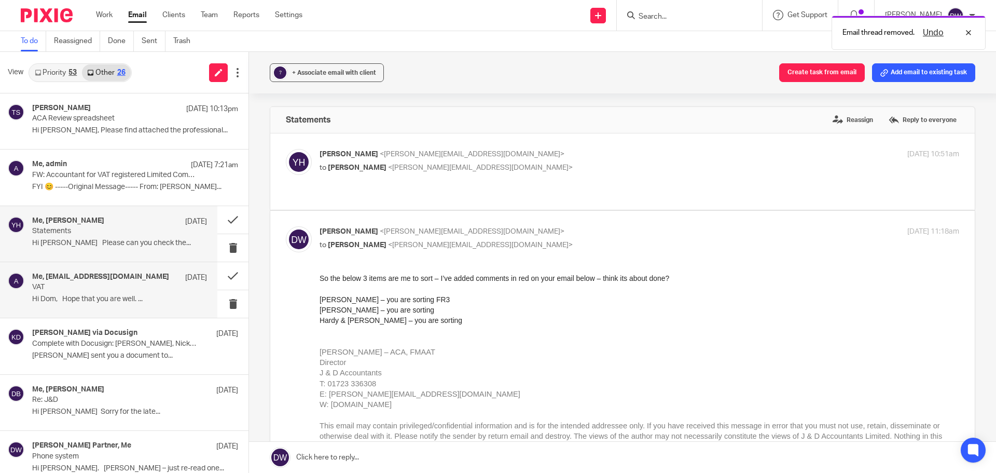
click at [103, 293] on div "Me, accounts@focushygienesupplies.co.uk 21 Sep VAT Hi Dom, Hope that you are we…" at bounding box center [119, 289] width 175 height 35
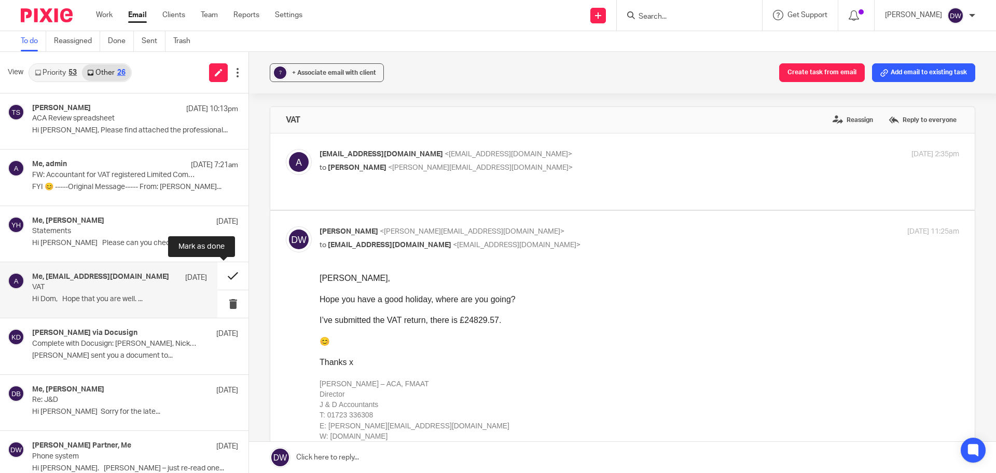
click at [225, 275] on button at bounding box center [232, 276] width 31 height 28
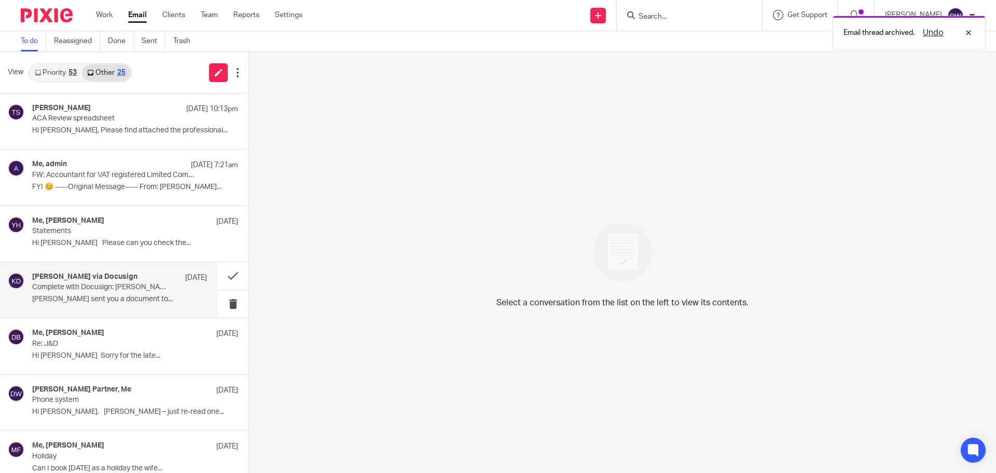
click at [167, 291] on div "Kimberley Spenceley via Docusign 15 Sep Complete with Docusign: Speight, Nick_E…" at bounding box center [119, 289] width 175 height 35
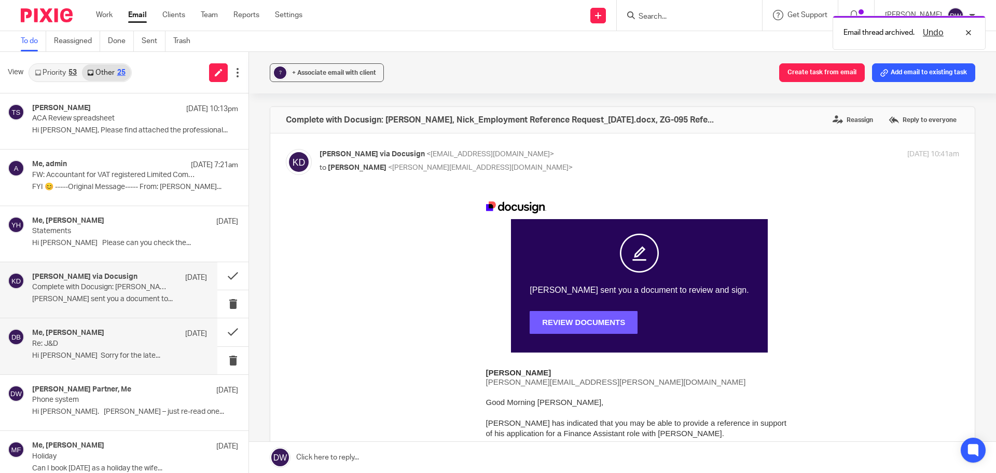
click at [128, 349] on div "Me, debra bosomworth 15 Sep Re: J&D Hi Dominic Sorry for the late..." at bounding box center [119, 345] width 175 height 35
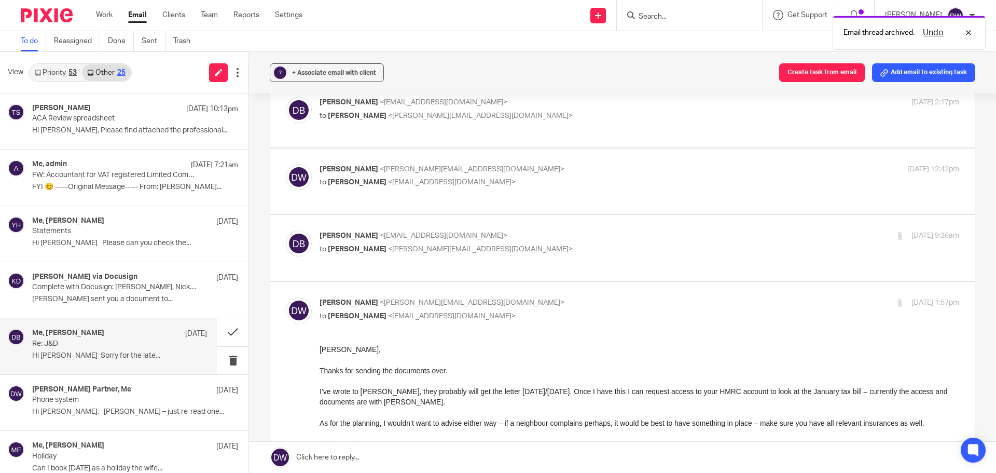
scroll to position [104, 0]
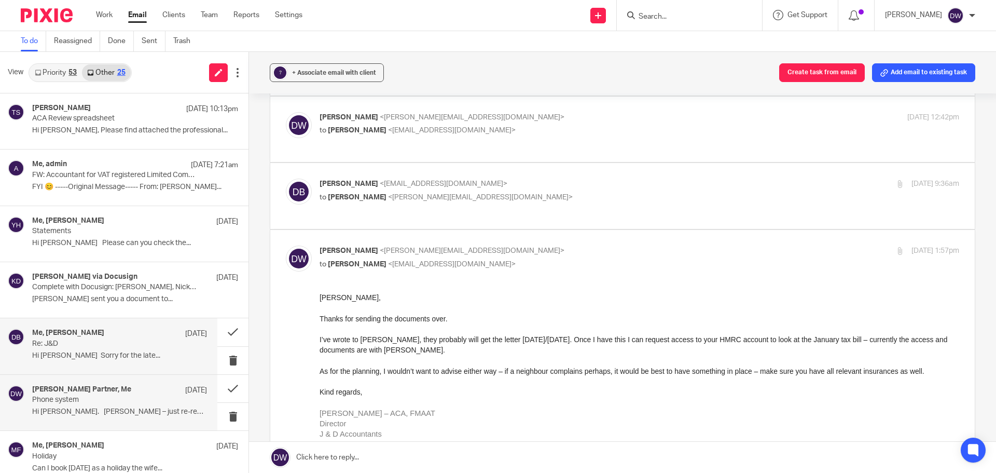
click at [111, 403] on p "Phone system" at bounding box center [102, 399] width 140 height 9
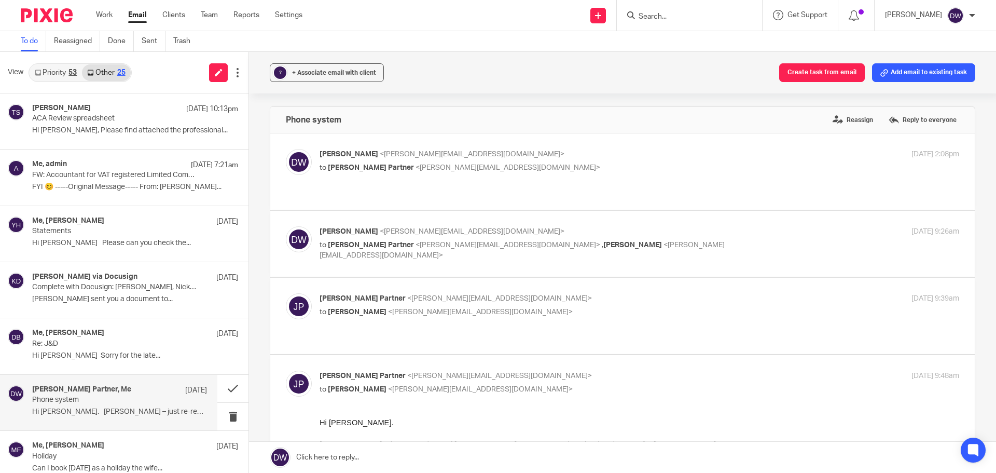
scroll to position [0, 0]
click at [59, 79] on link "Priority 53" at bounding box center [56, 72] width 52 height 17
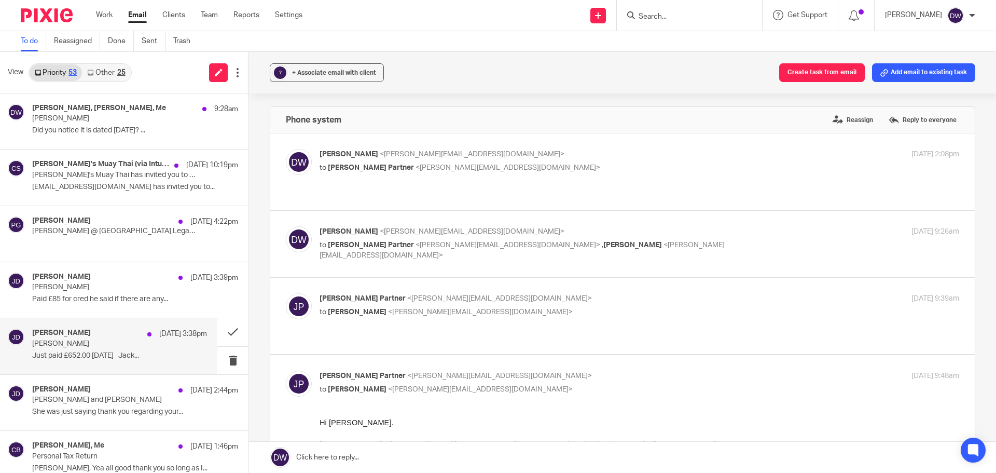
click at [112, 340] on p "[PERSON_NAME]" at bounding box center [102, 343] width 140 height 9
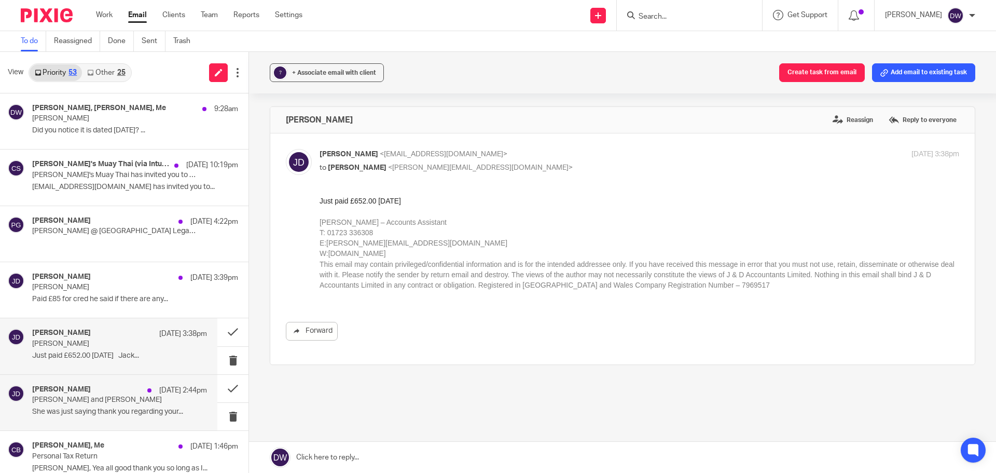
click at [122, 414] on p "She was just saying thank you regarding your..." at bounding box center [119, 411] width 175 height 9
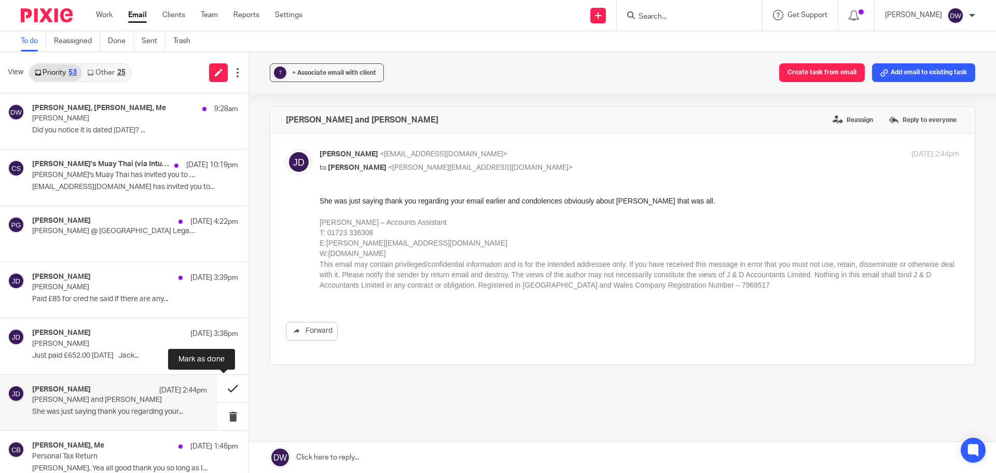
click at [221, 388] on button at bounding box center [232, 389] width 31 height 28
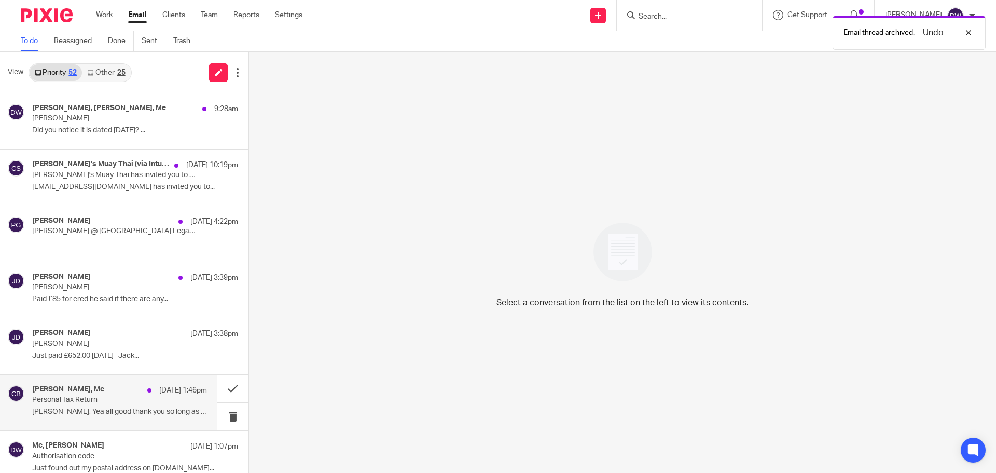
click at [108, 399] on p "Personal Tax Return" at bounding box center [102, 399] width 140 height 9
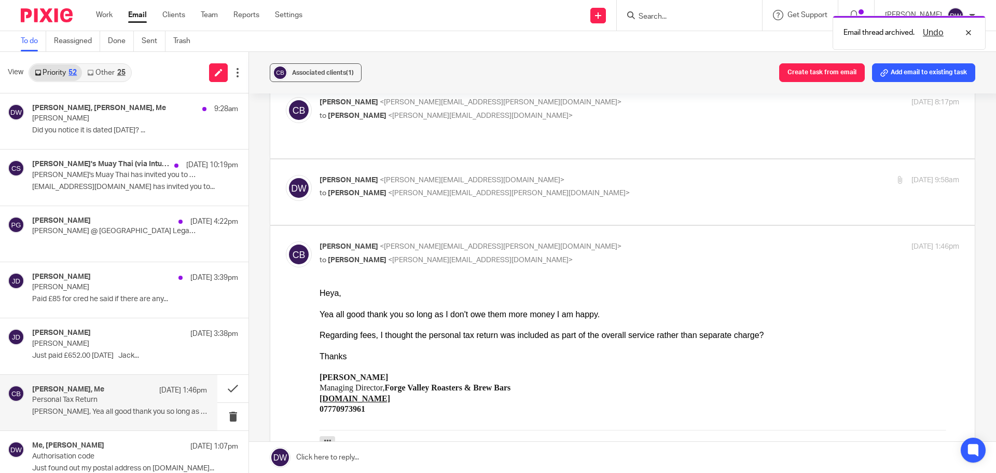
scroll to position [363, 0]
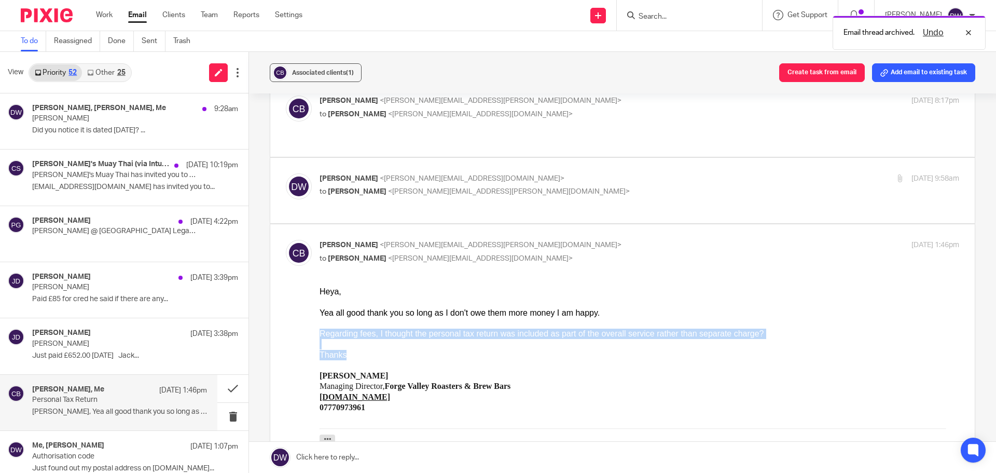
drag, startPoint x: 320, startPoint y: 334, endPoint x: 514, endPoint y: 351, distance: 194.8
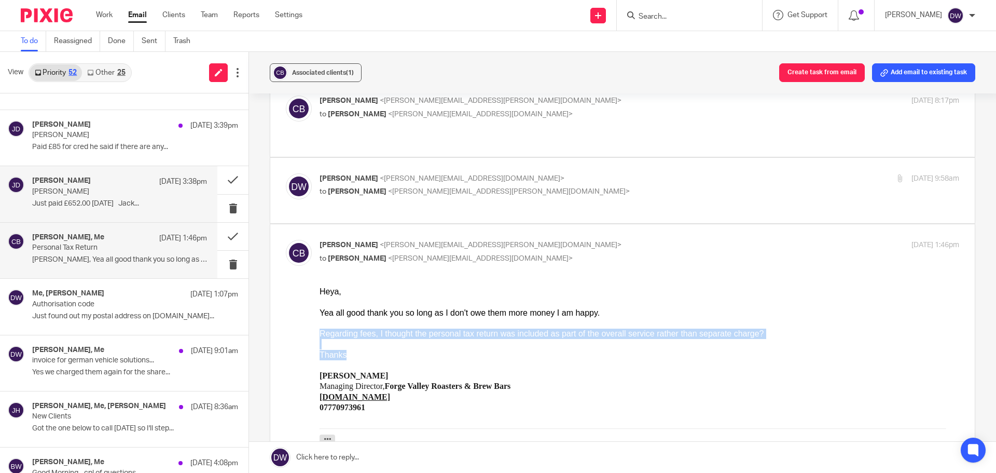
scroll to position [156, 0]
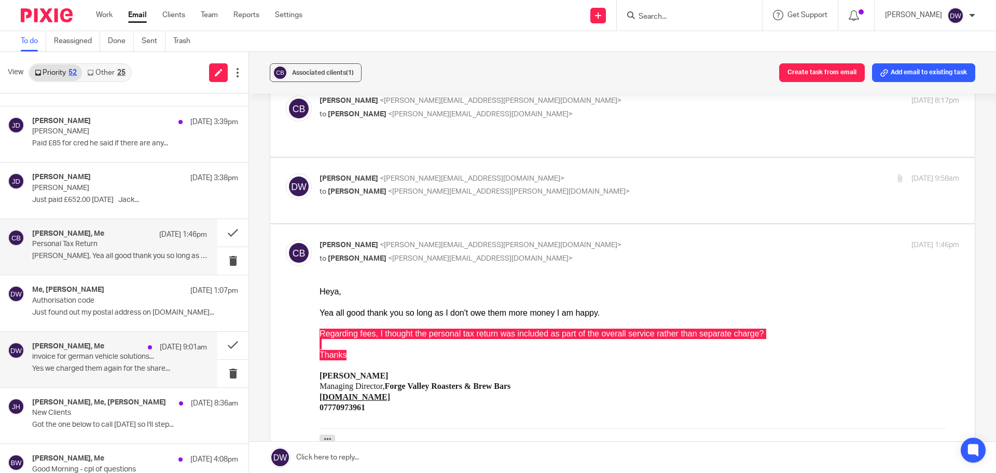
click at [142, 368] on p "Yes we charged them again for the share..." at bounding box center [119, 368] width 175 height 9
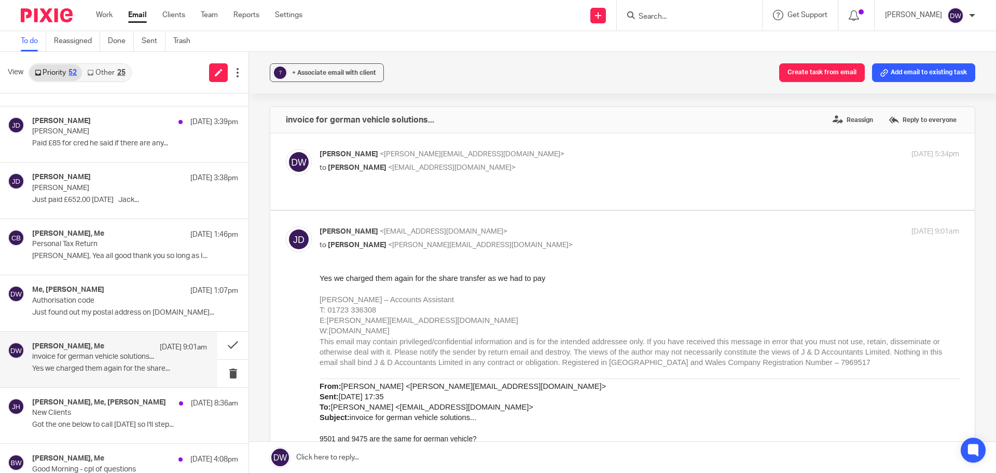
scroll to position [0, 0]
click at [80, 424] on p "Got the one below to call today so I'll step..." at bounding box center [119, 424] width 175 height 9
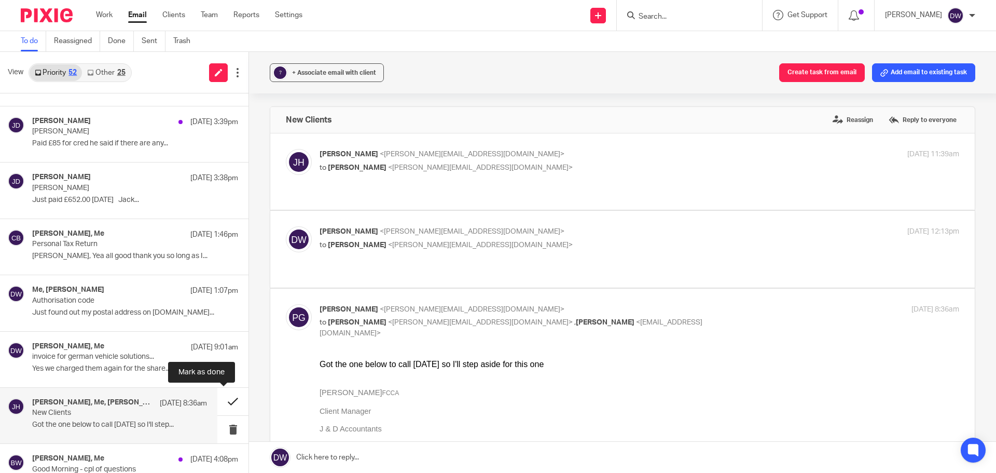
click at [227, 406] on button at bounding box center [232, 402] width 31 height 28
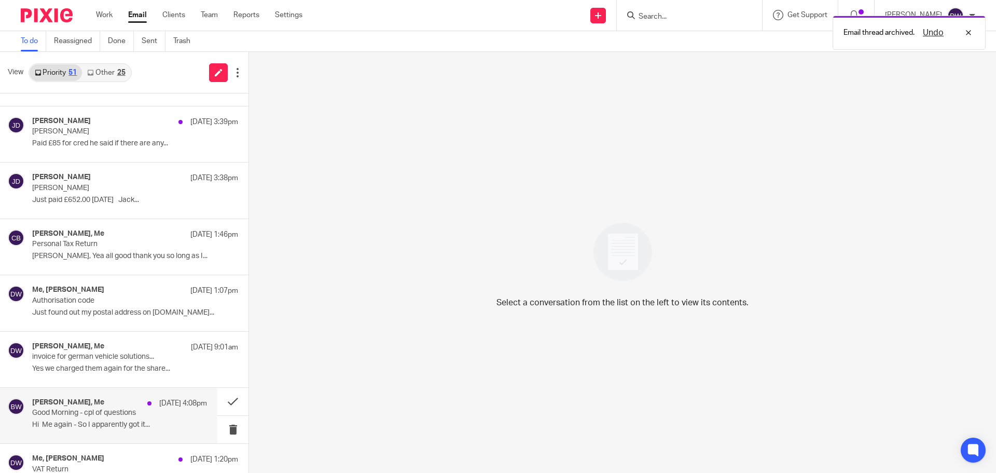
click at [155, 428] on p "Hi Me again - So I apparently got it..." at bounding box center [119, 424] width 175 height 9
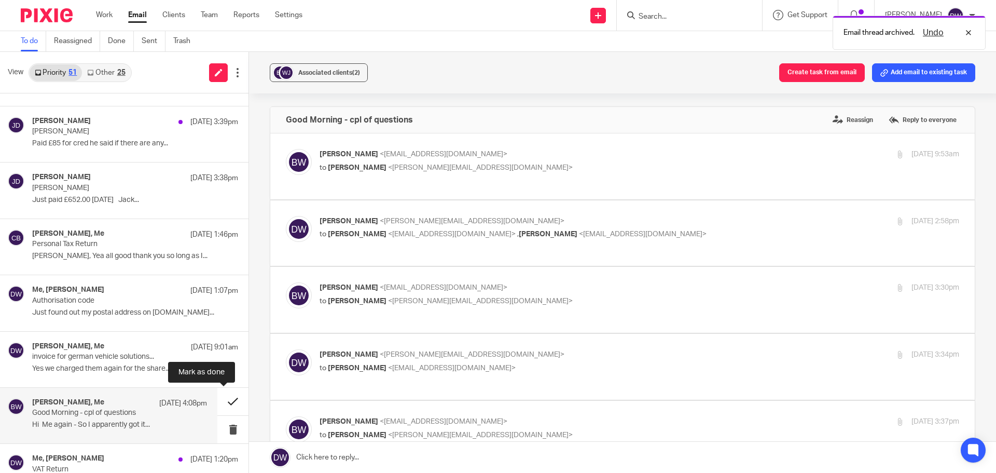
click at [226, 401] on button at bounding box center [232, 402] width 31 height 28
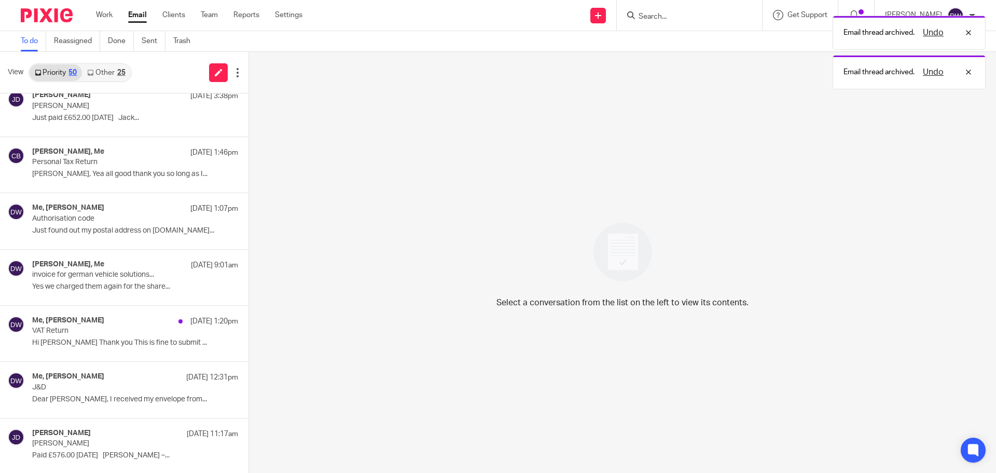
scroll to position [467, 0]
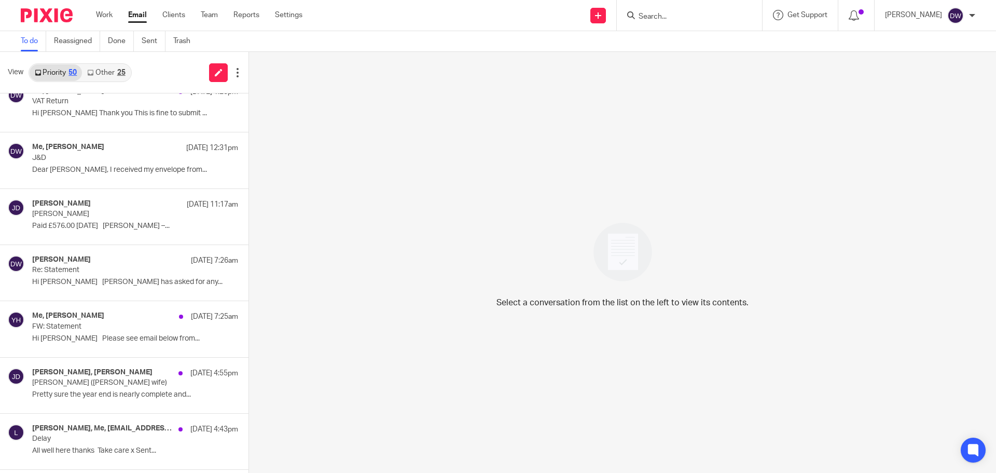
click at [672, 10] on form at bounding box center [693, 15] width 111 height 13
click at [671, 15] on input "Search" at bounding box center [684, 16] width 93 height 9
click at [671, 15] on input "ave" at bounding box center [684, 16] width 93 height 9
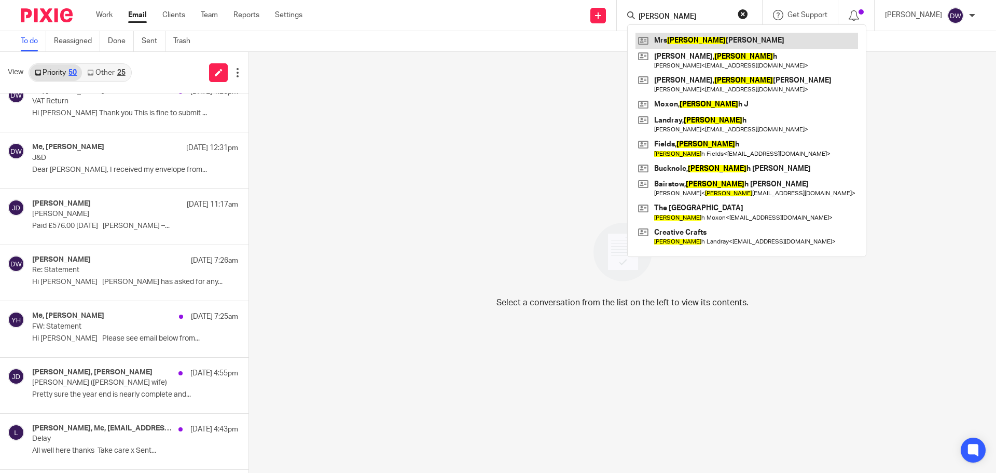
type input "debra"
click at [692, 40] on link at bounding box center [747, 41] width 223 height 16
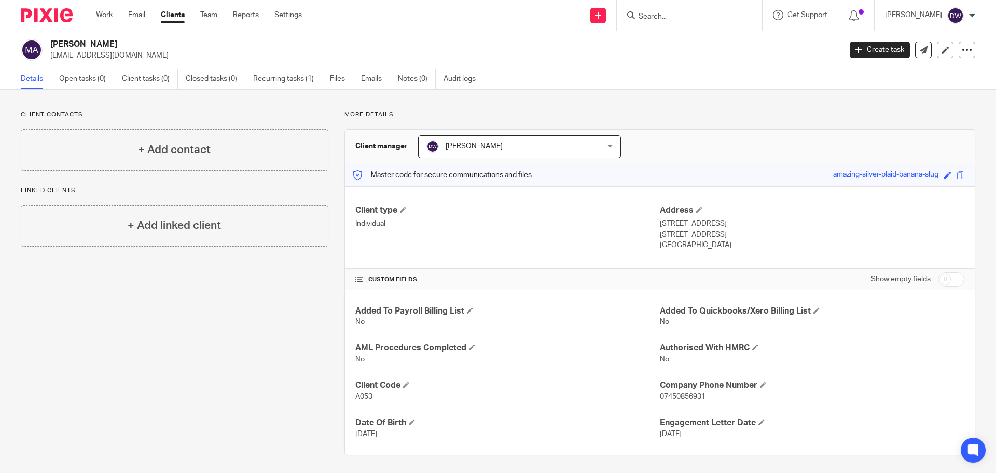
click at [938, 277] on input "checkbox" at bounding box center [951, 279] width 26 height 15
checkbox input "true"
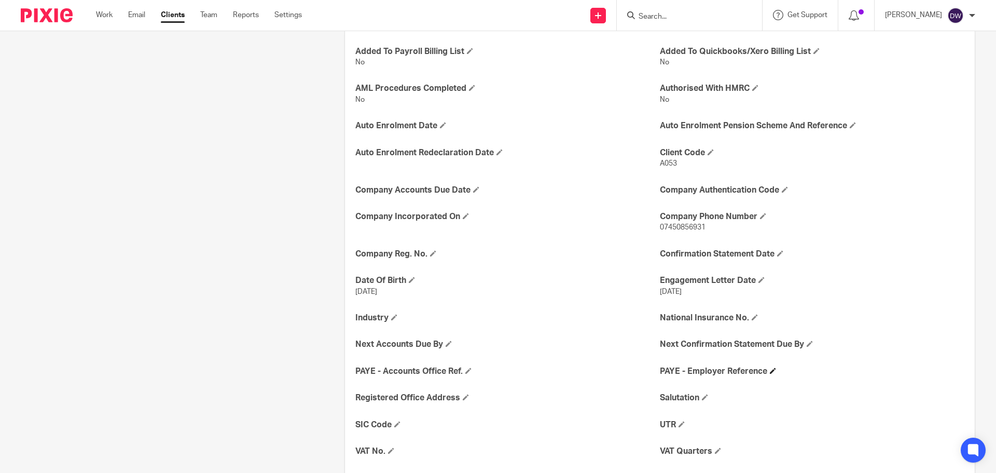
scroll to position [307, 0]
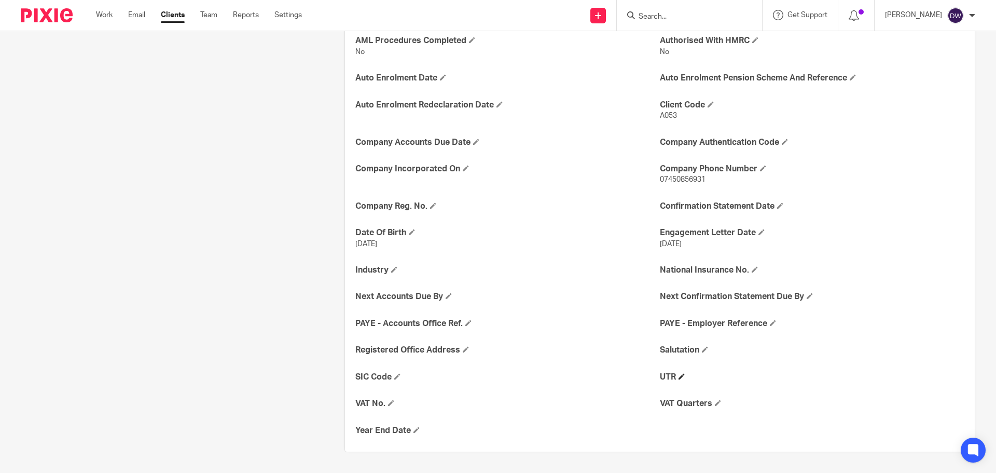
click at [682, 375] on h4 "UTR" at bounding box center [812, 377] width 305 height 11
click at [680, 376] on span at bounding box center [682, 376] width 6 height 6
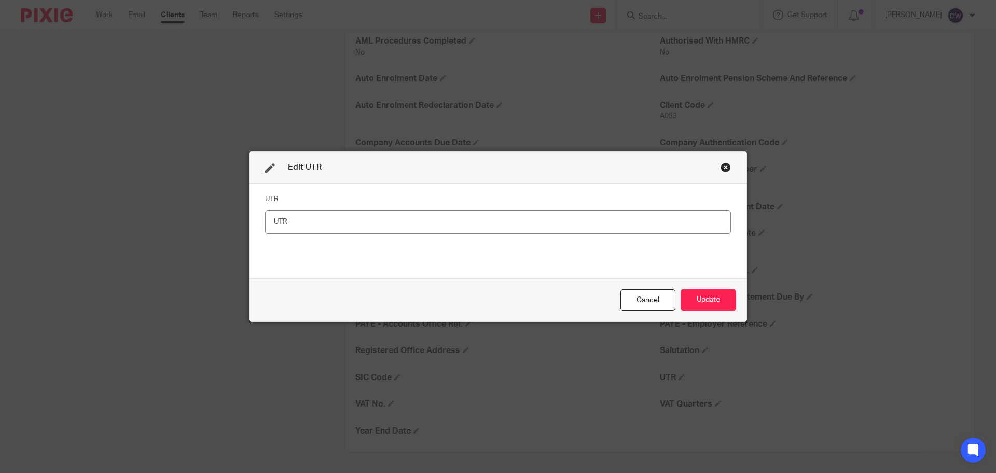
click at [441, 227] on input "text" at bounding box center [498, 221] width 466 height 23
type input "2394492760"
click at [699, 293] on button "Update" at bounding box center [709, 300] width 56 height 22
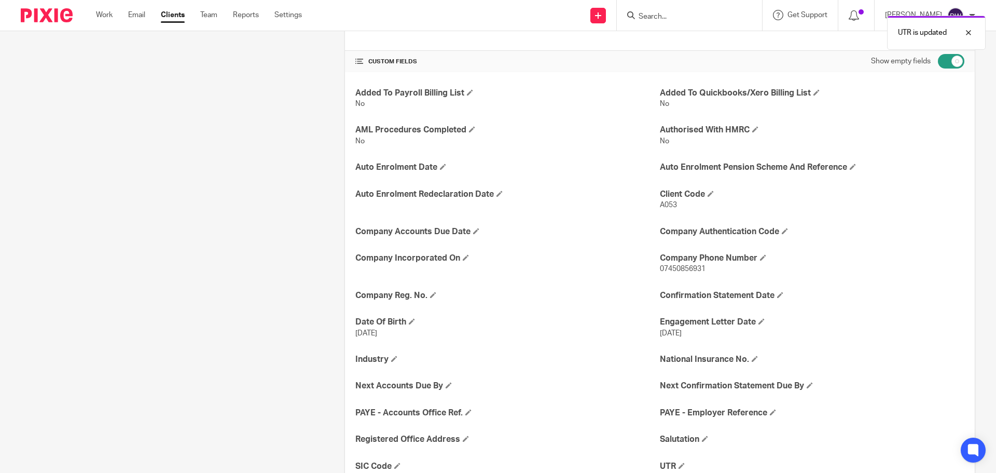
scroll to position [0, 0]
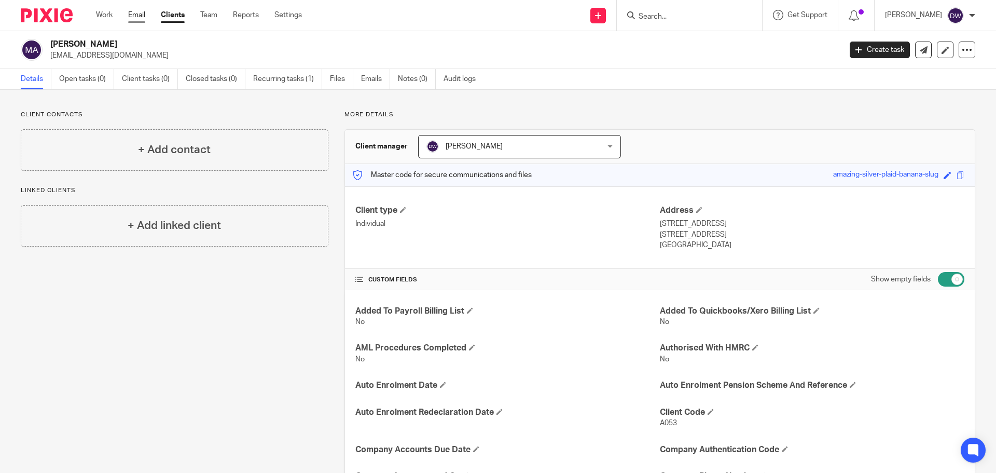
click at [136, 20] on link "Email" at bounding box center [136, 15] width 17 height 10
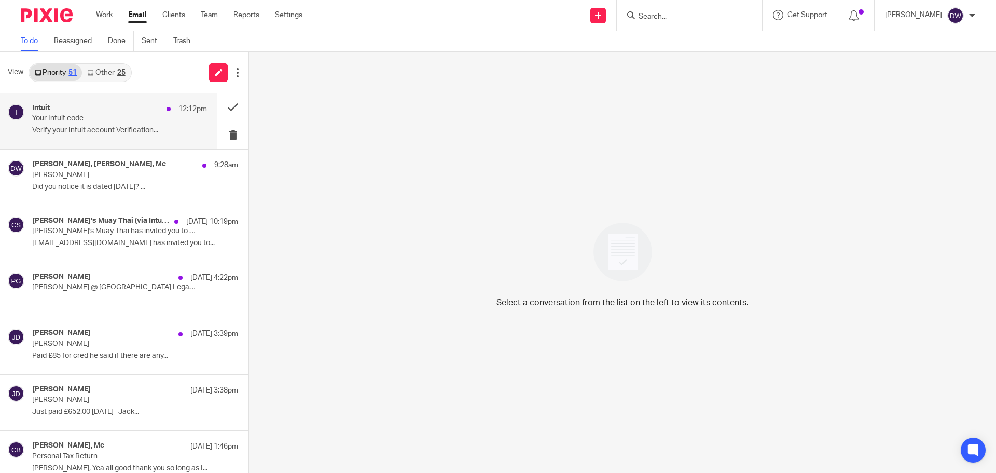
click at [131, 139] on div "Intuit 12:12pm Your Intuit code Verify your Intuit account Verification..." at bounding box center [119, 121] width 175 height 35
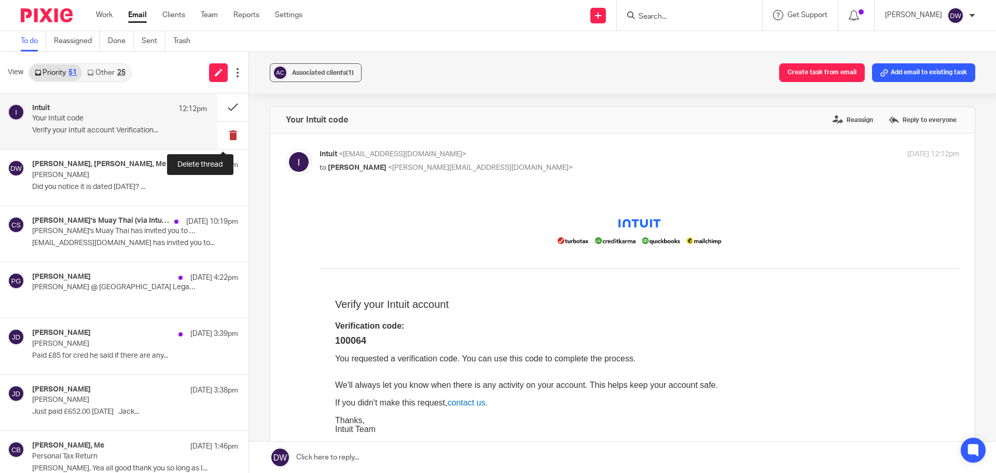
click at [228, 137] on button at bounding box center [232, 135] width 31 height 28
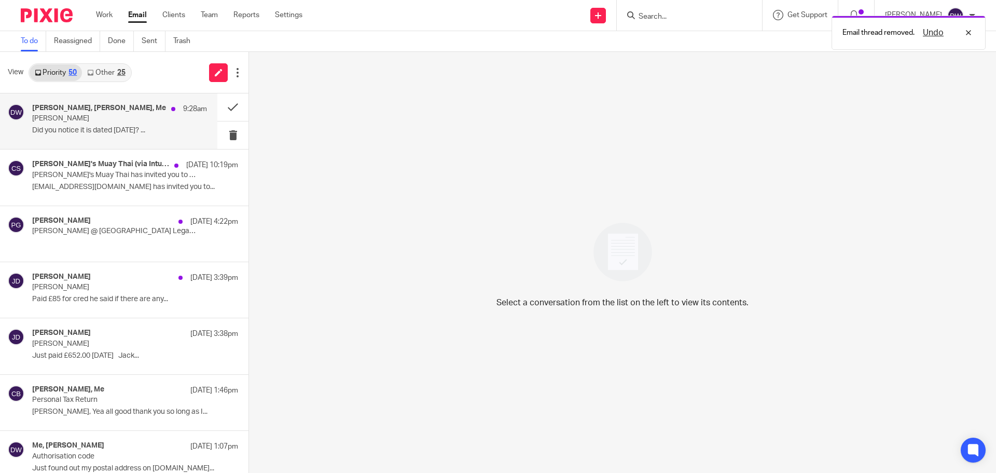
click at [109, 118] on p "[PERSON_NAME]" at bounding box center [102, 118] width 140 height 9
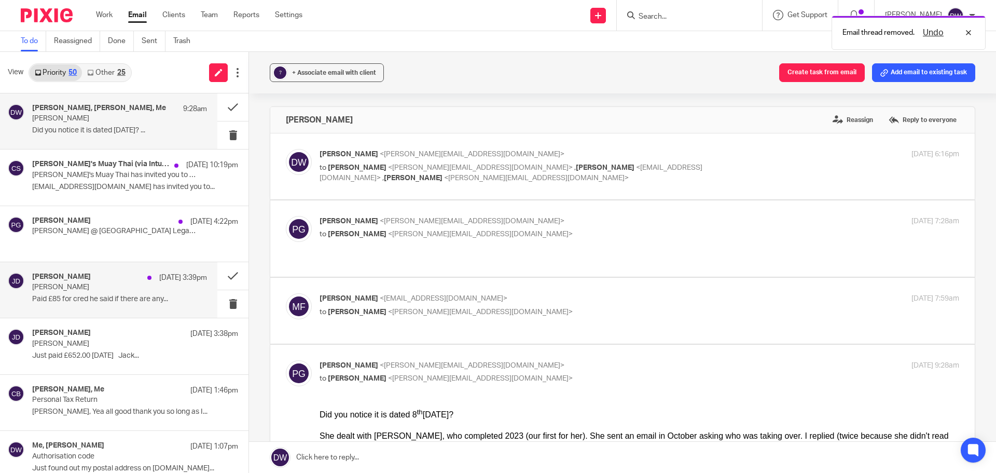
drag, startPoint x: 132, startPoint y: 296, endPoint x: 153, endPoint y: 293, distance: 21.0
click at [132, 295] on p "Paid £85 for cred he said if there are any..." at bounding box center [119, 299] width 175 height 9
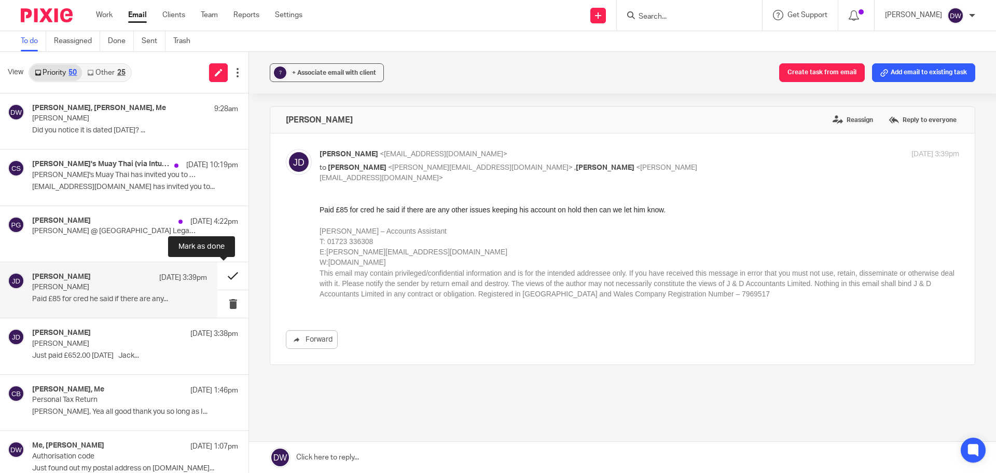
click at [224, 276] on button at bounding box center [232, 276] width 31 height 28
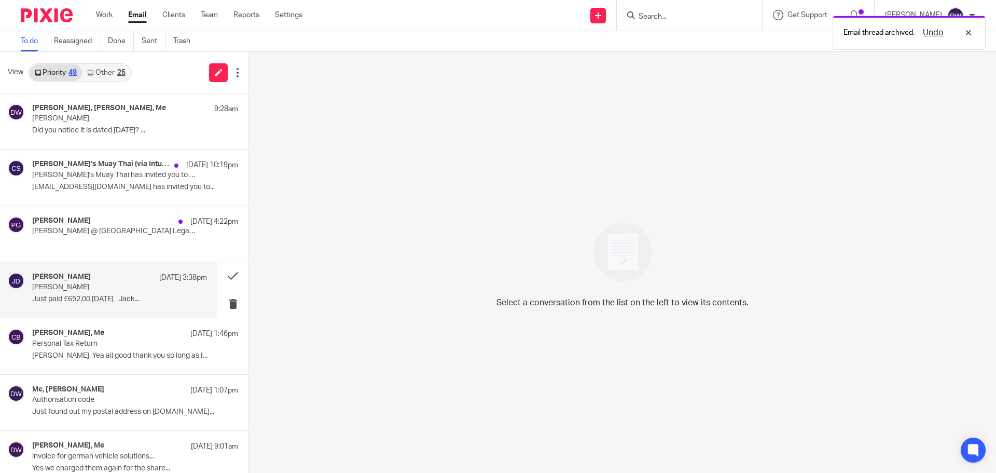
click at [68, 294] on div "Jack Drydale 24 Sep 3:38pm Dave walker Just paid £652.00 24/09/2025 Jack..." at bounding box center [119, 289] width 175 height 35
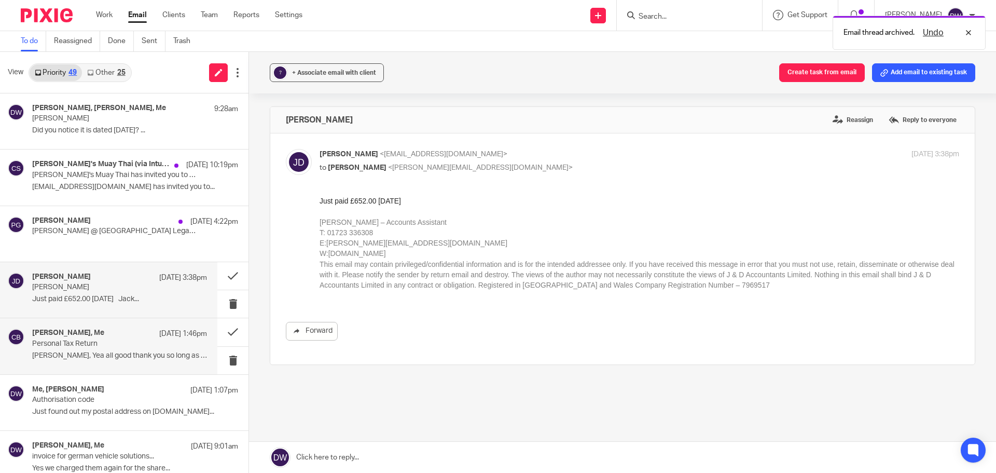
click at [142, 350] on div "Christopher Brett, Me 24 Sep 1:46pm Personal Tax Return Heya, Yea all good than…" at bounding box center [119, 345] width 175 height 35
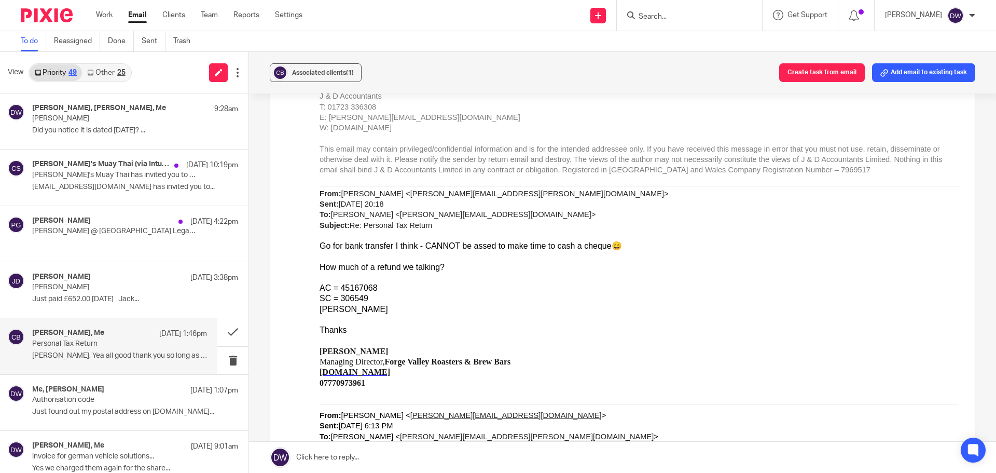
scroll to position [882, 0]
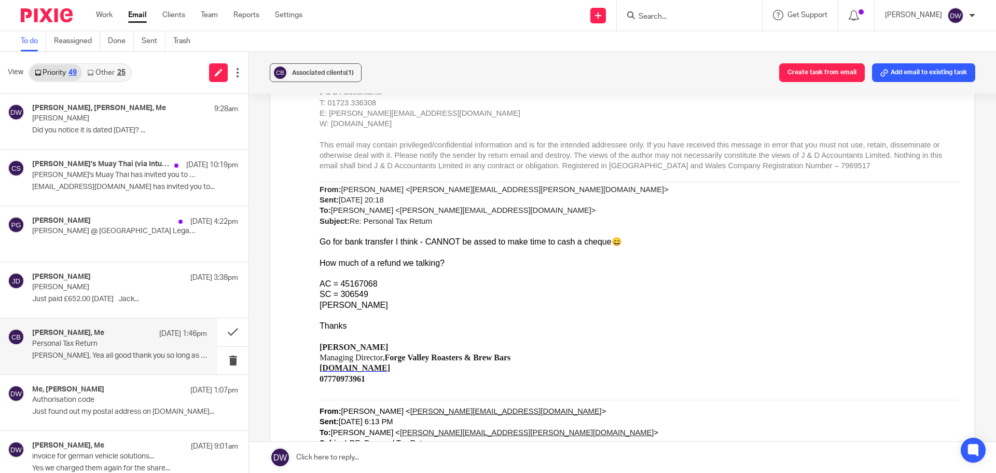
click at [662, 16] on input "Search" at bounding box center [684, 16] width 93 height 9
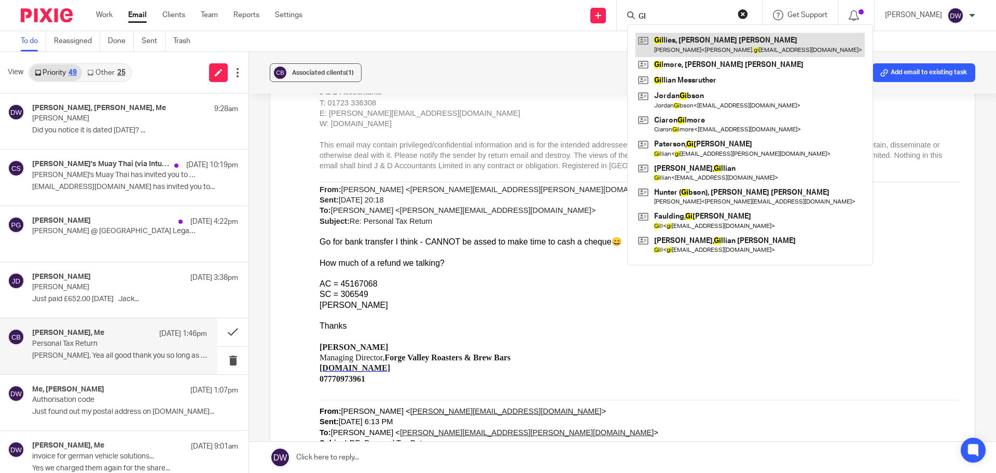
type input "GI"
click at [678, 49] on link at bounding box center [750, 45] width 229 height 24
